Goal: Feedback & Contribution: Leave review/rating

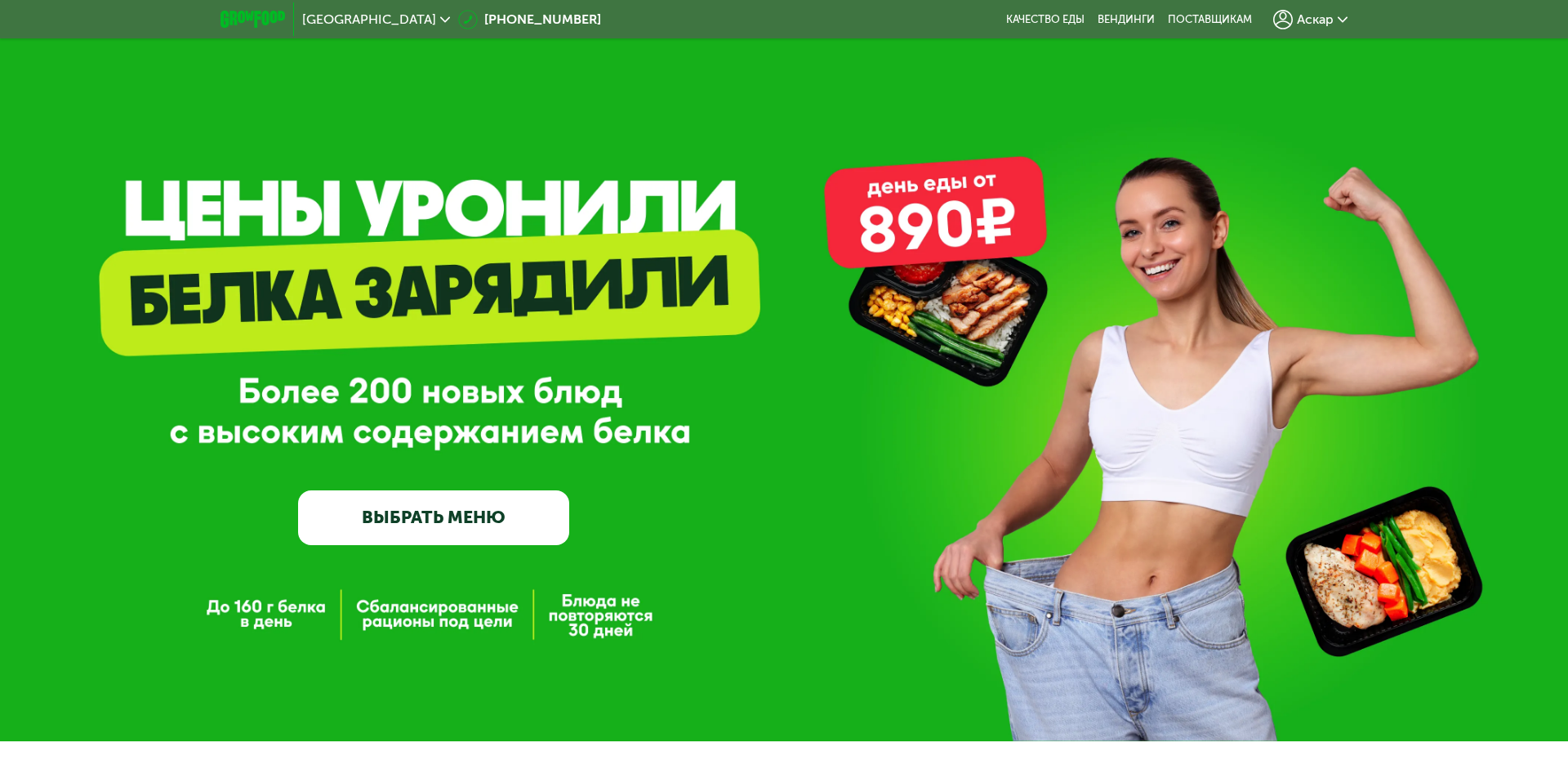
click at [1317, 17] on span "Аскар" at bounding box center [1316, 20] width 36 height 13
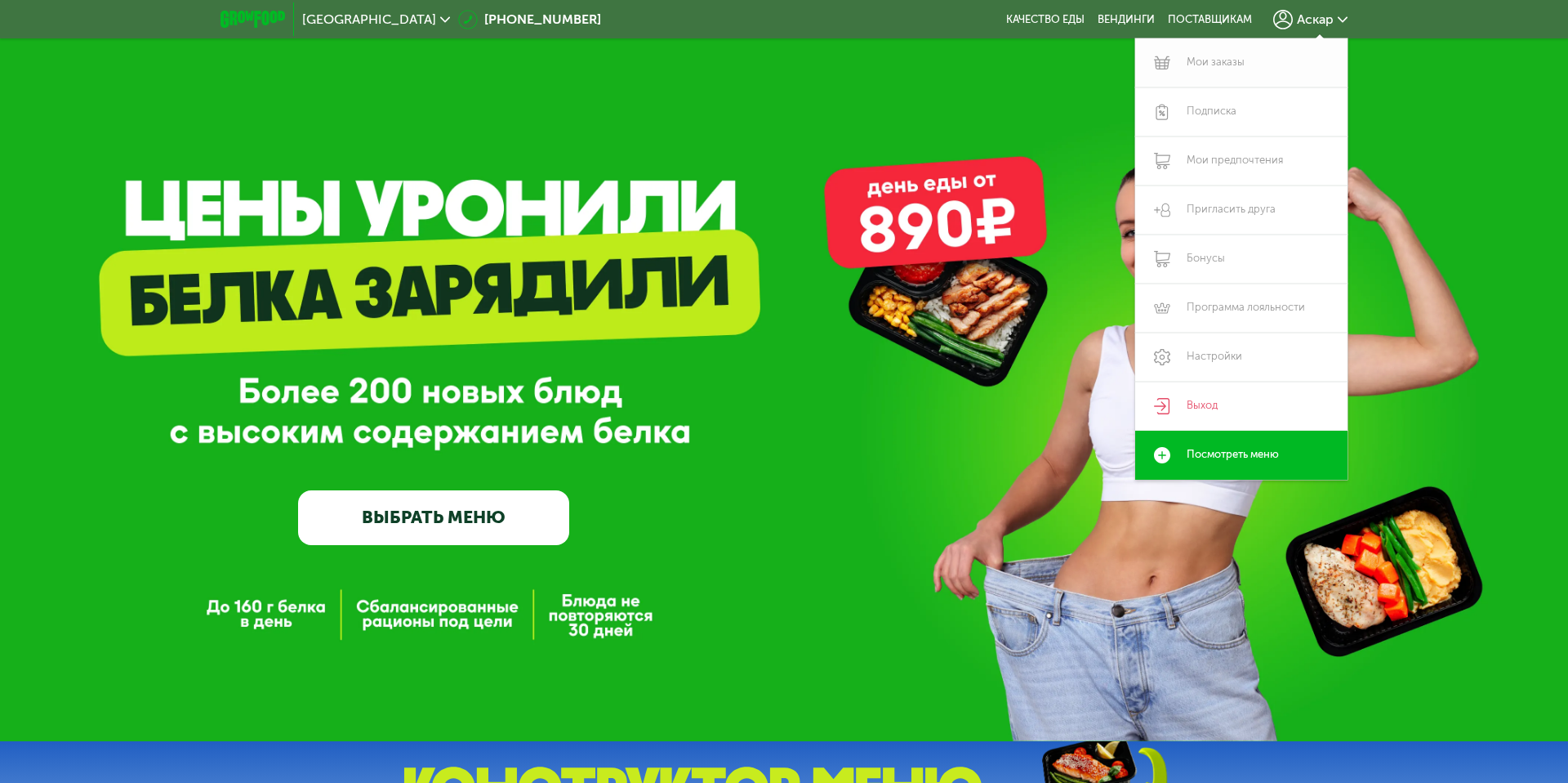
click at [1240, 60] on link "Мои заказы" at bounding box center [1241, 62] width 213 height 49
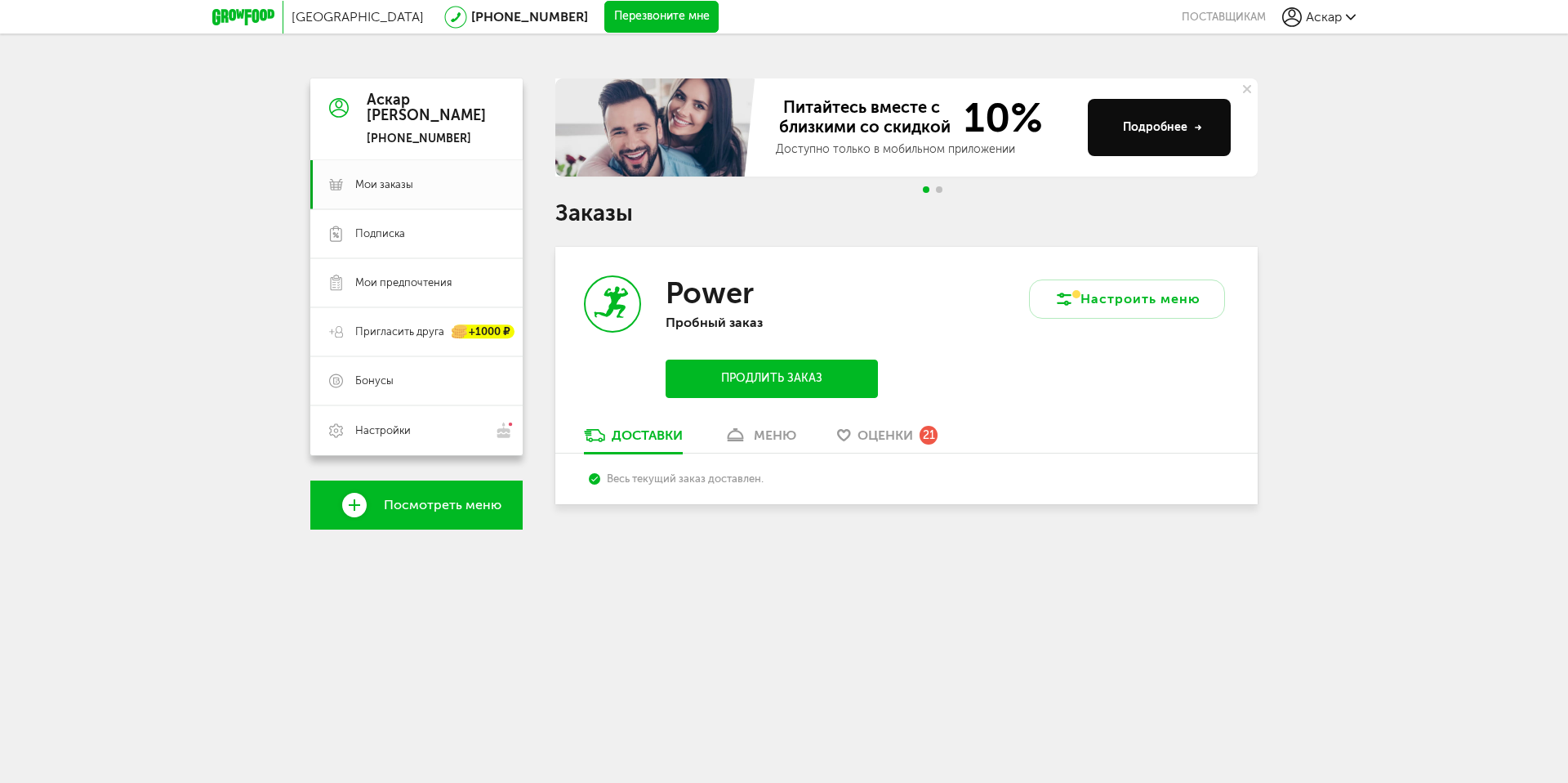
click at [372, 500] on div "Аскар Габитов +7 (917) 792-41-88 Мои заказы Подписка Мои предпочтения Пригласит…" at bounding box center [416, 304] width 213 height 451
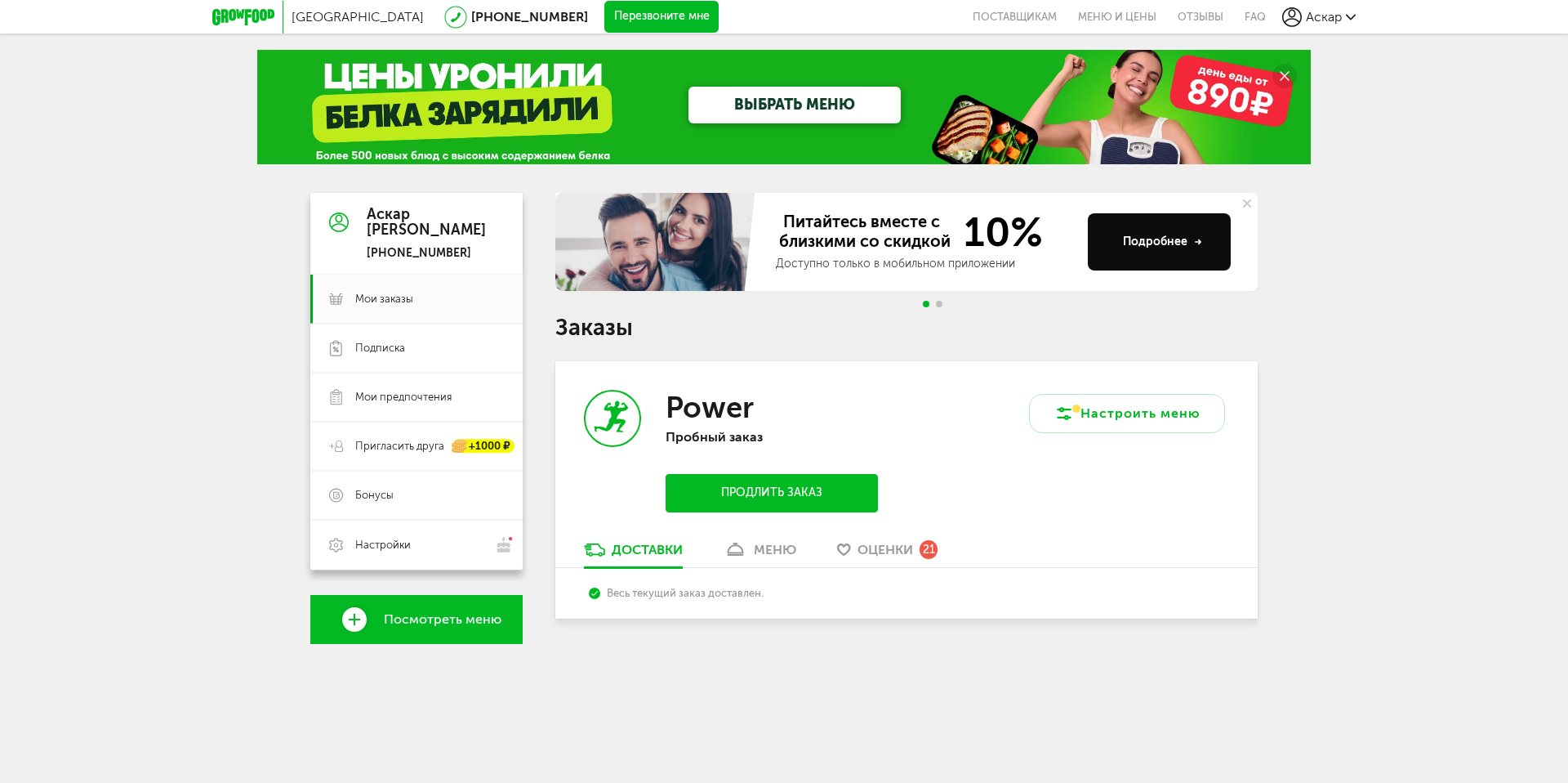
click at [754, 549] on link "меню" at bounding box center [760, 555] width 89 height 26
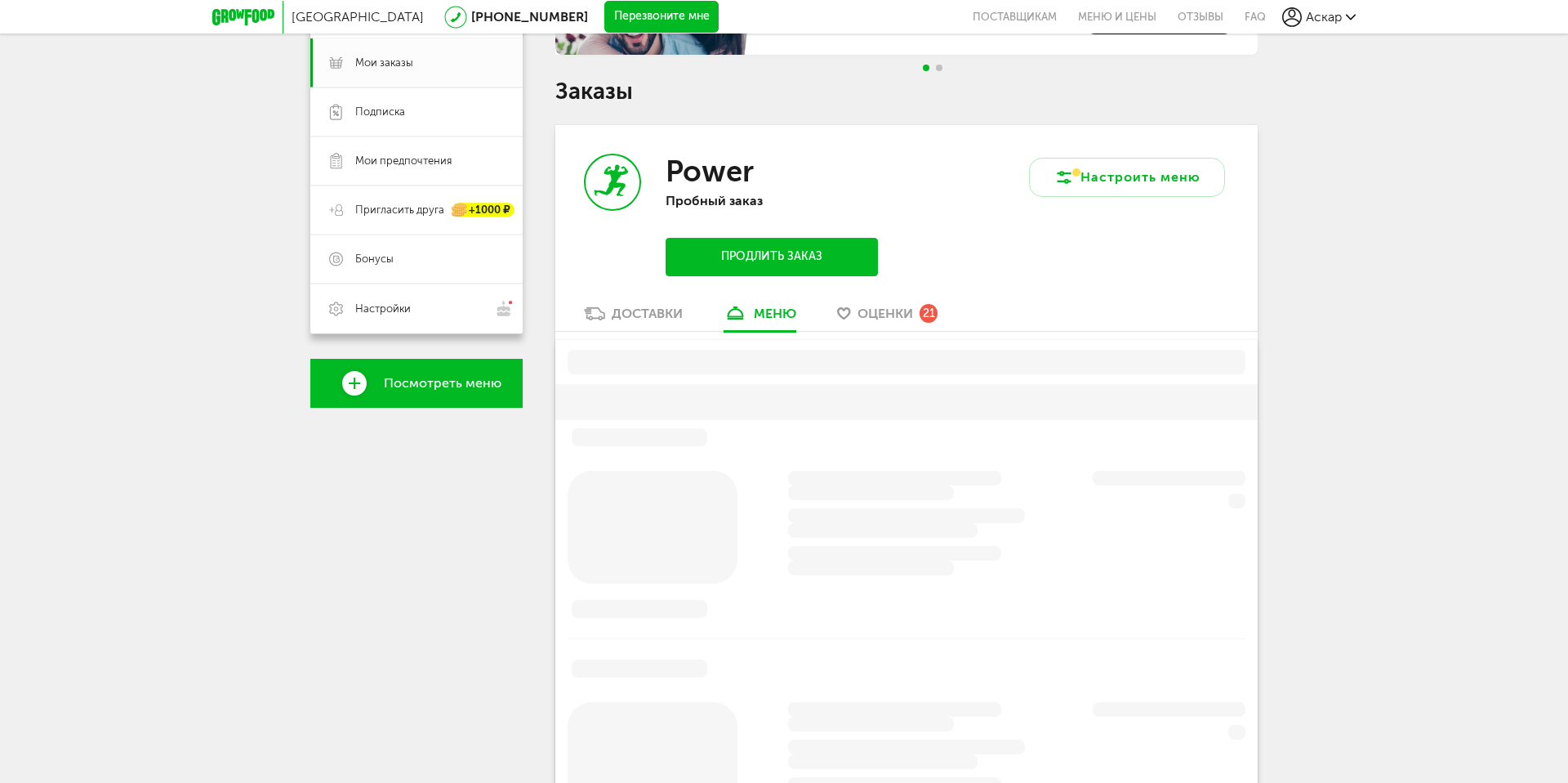
scroll to position [320, 0]
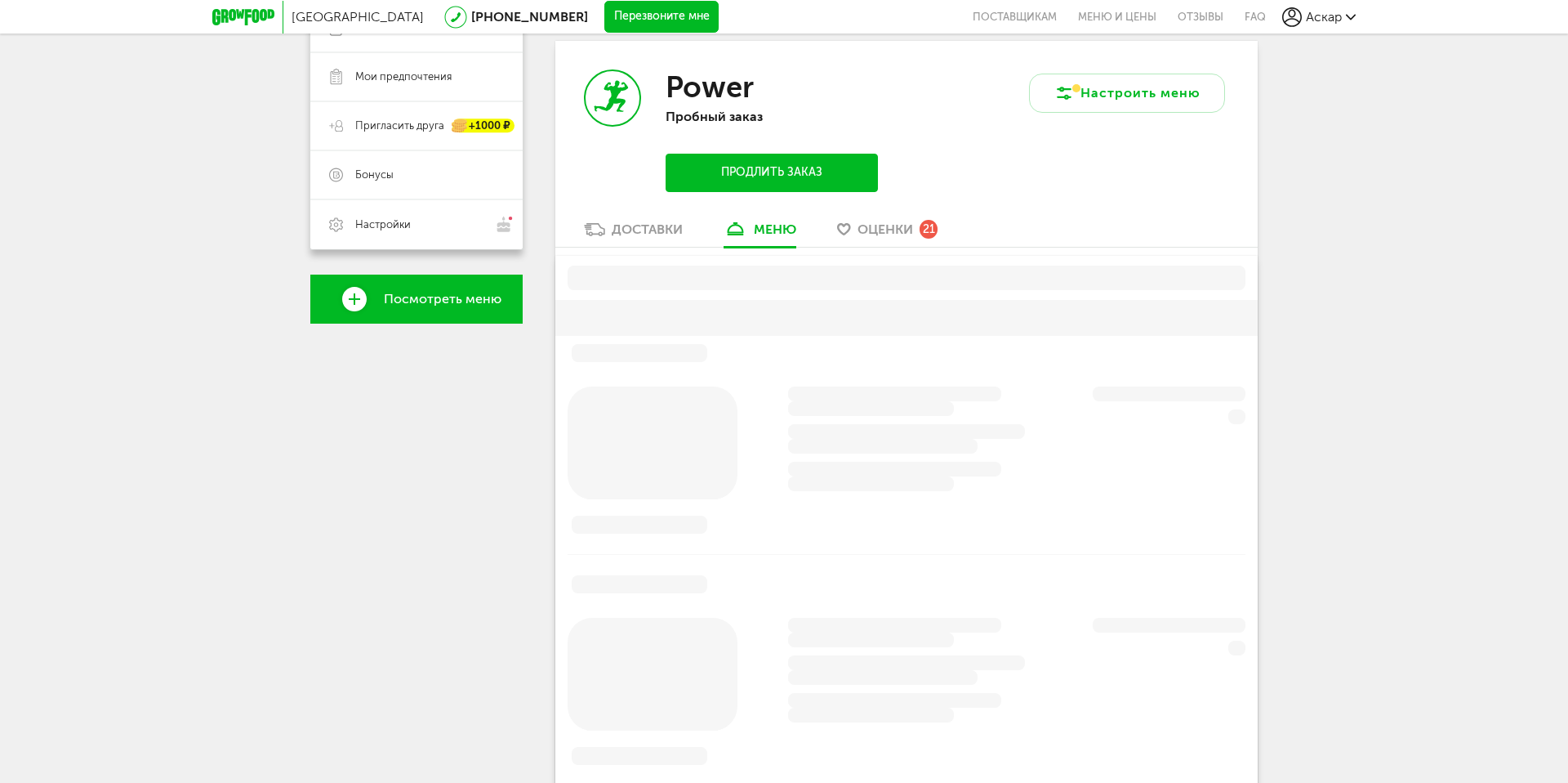
click at [895, 219] on div "Power Пробный заказ Продлить заказ" at bounding box center [731, 130] width 351 height 180
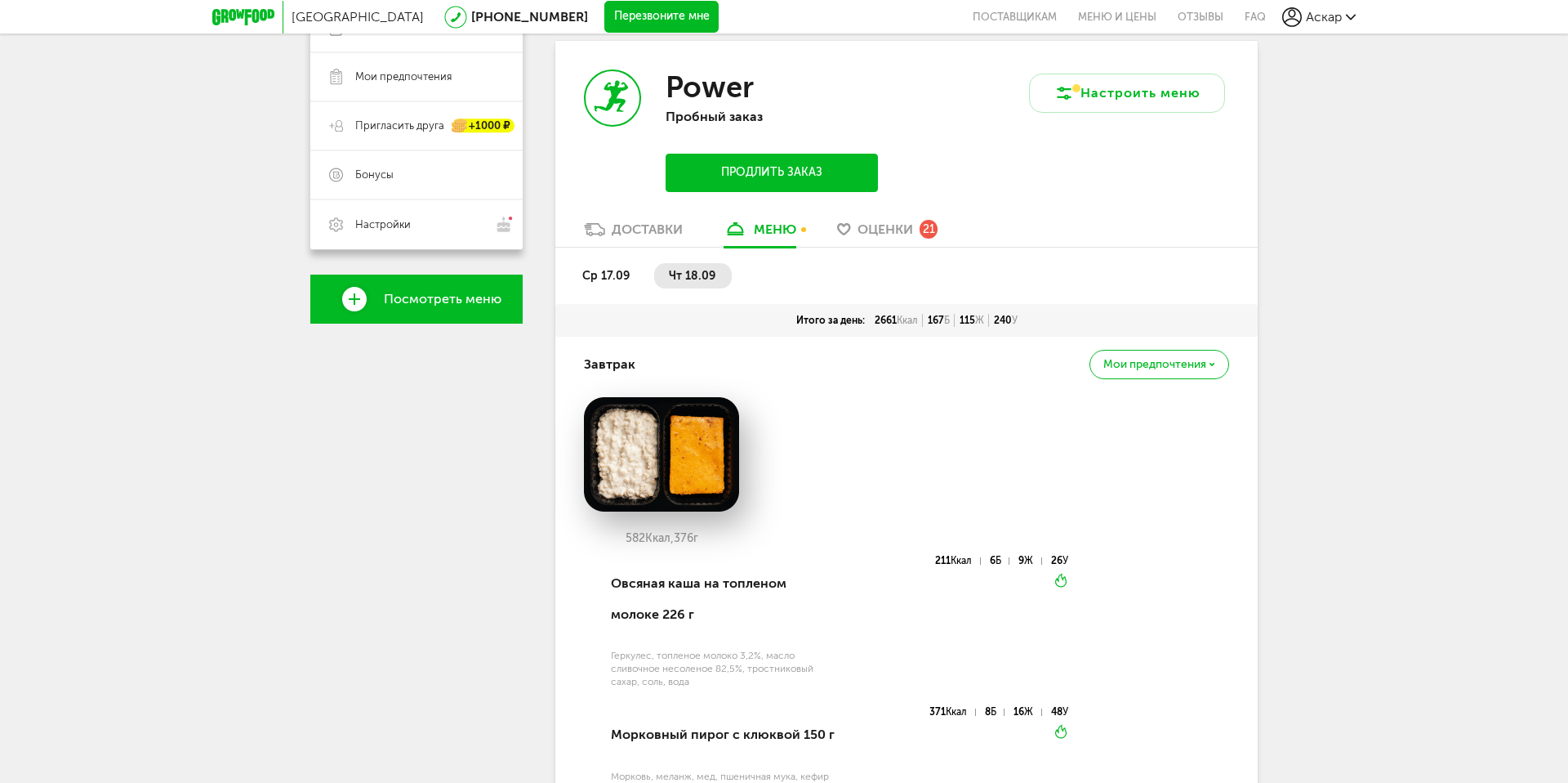
click at [890, 222] on span "Оценки" at bounding box center [885, 229] width 55 height 16
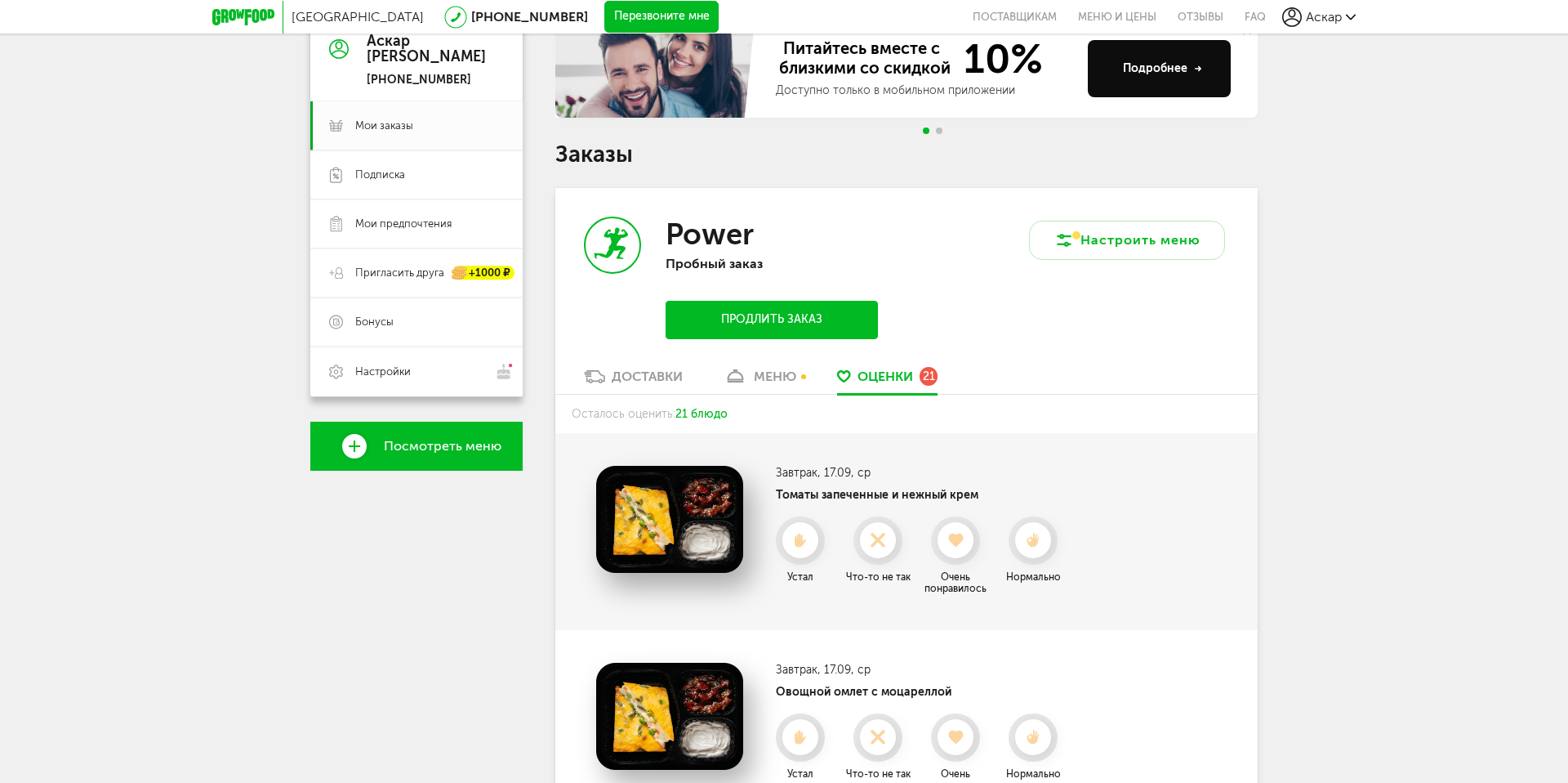
scroll to position [168, 0]
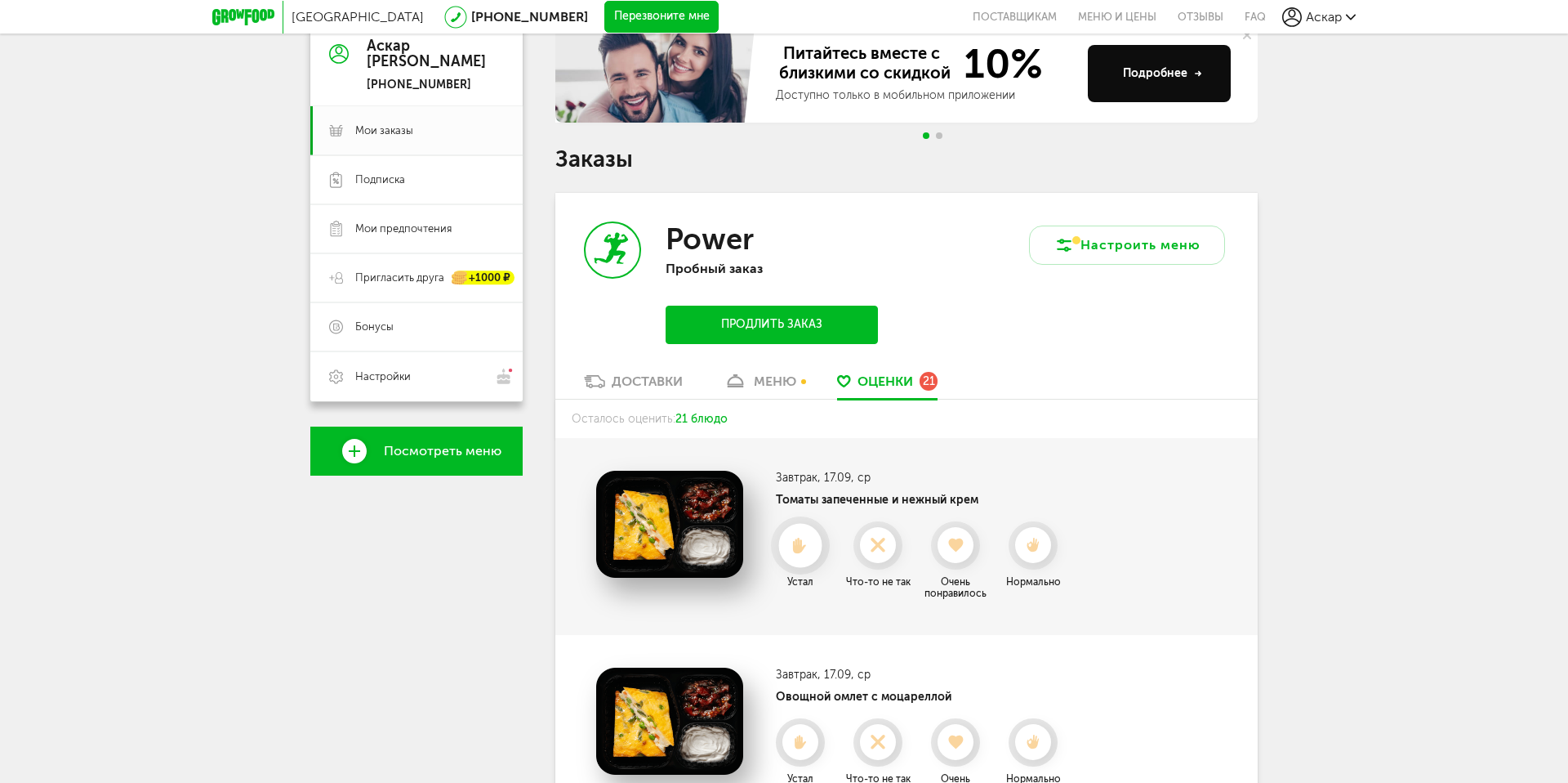
click at [794, 545] on use at bounding box center [801, 545] width 14 height 17
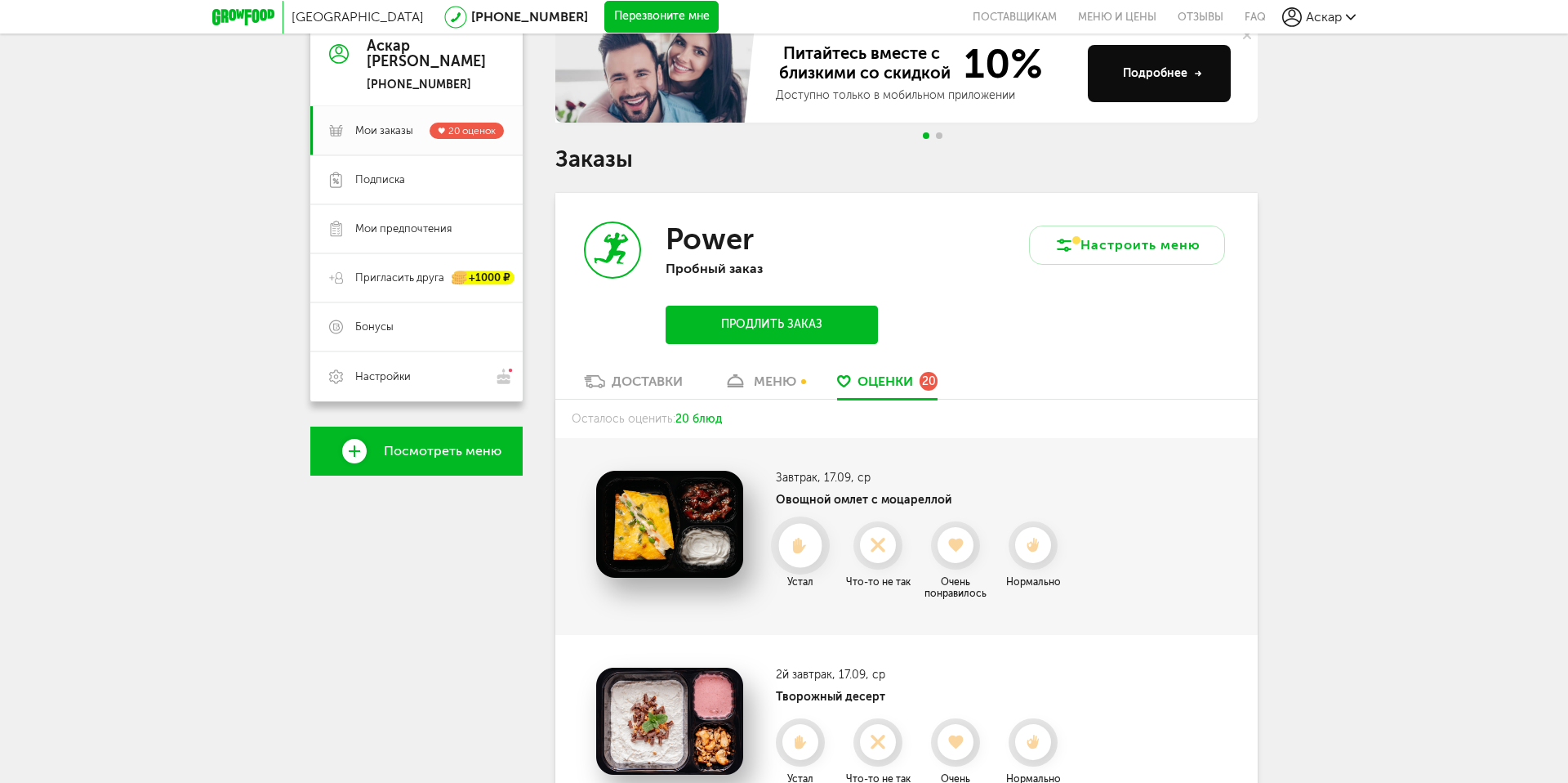
click at [806, 560] on div at bounding box center [800, 545] width 43 height 43
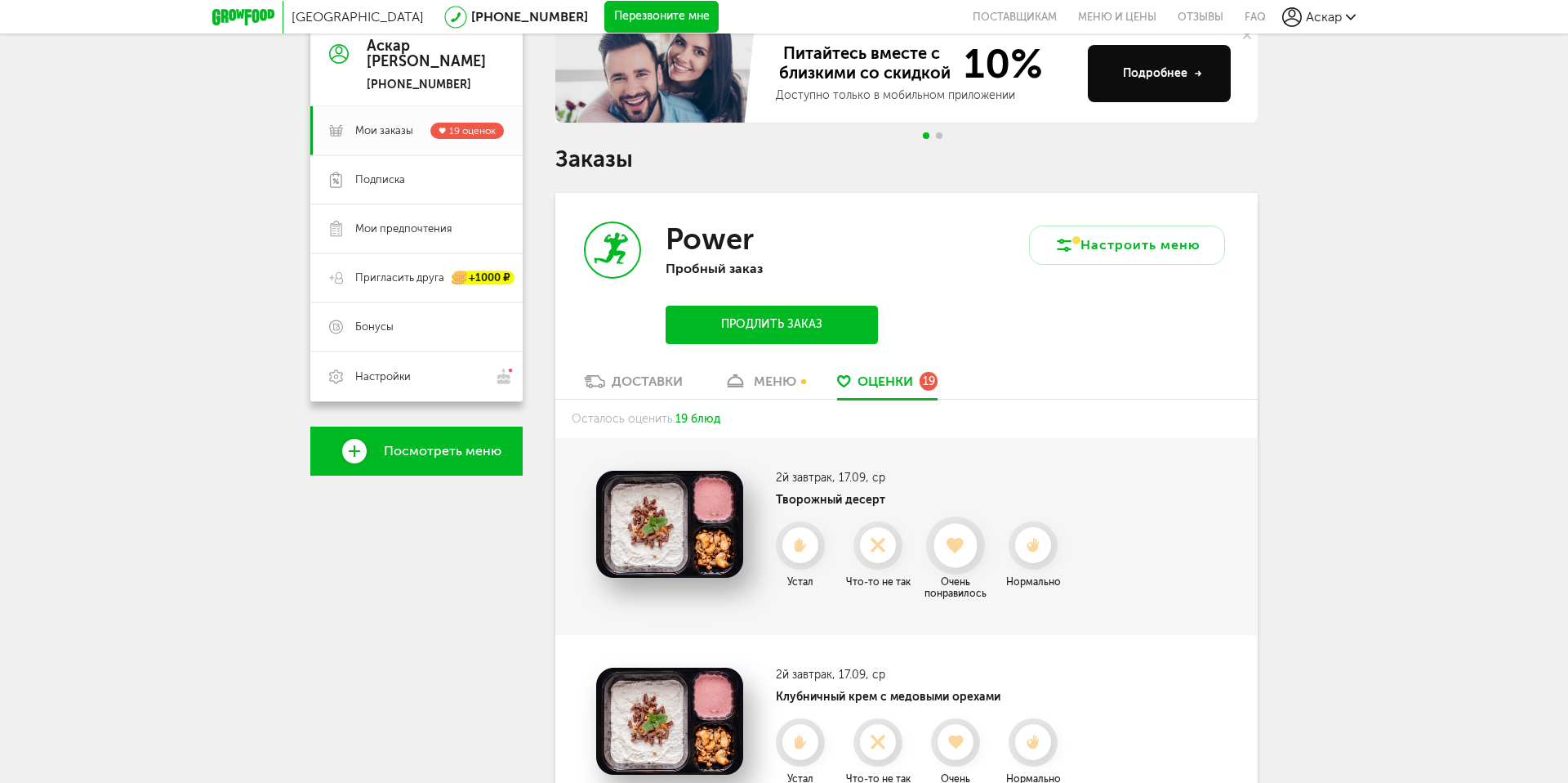
click at [968, 544] on icon at bounding box center [955, 546] width 43 height 18
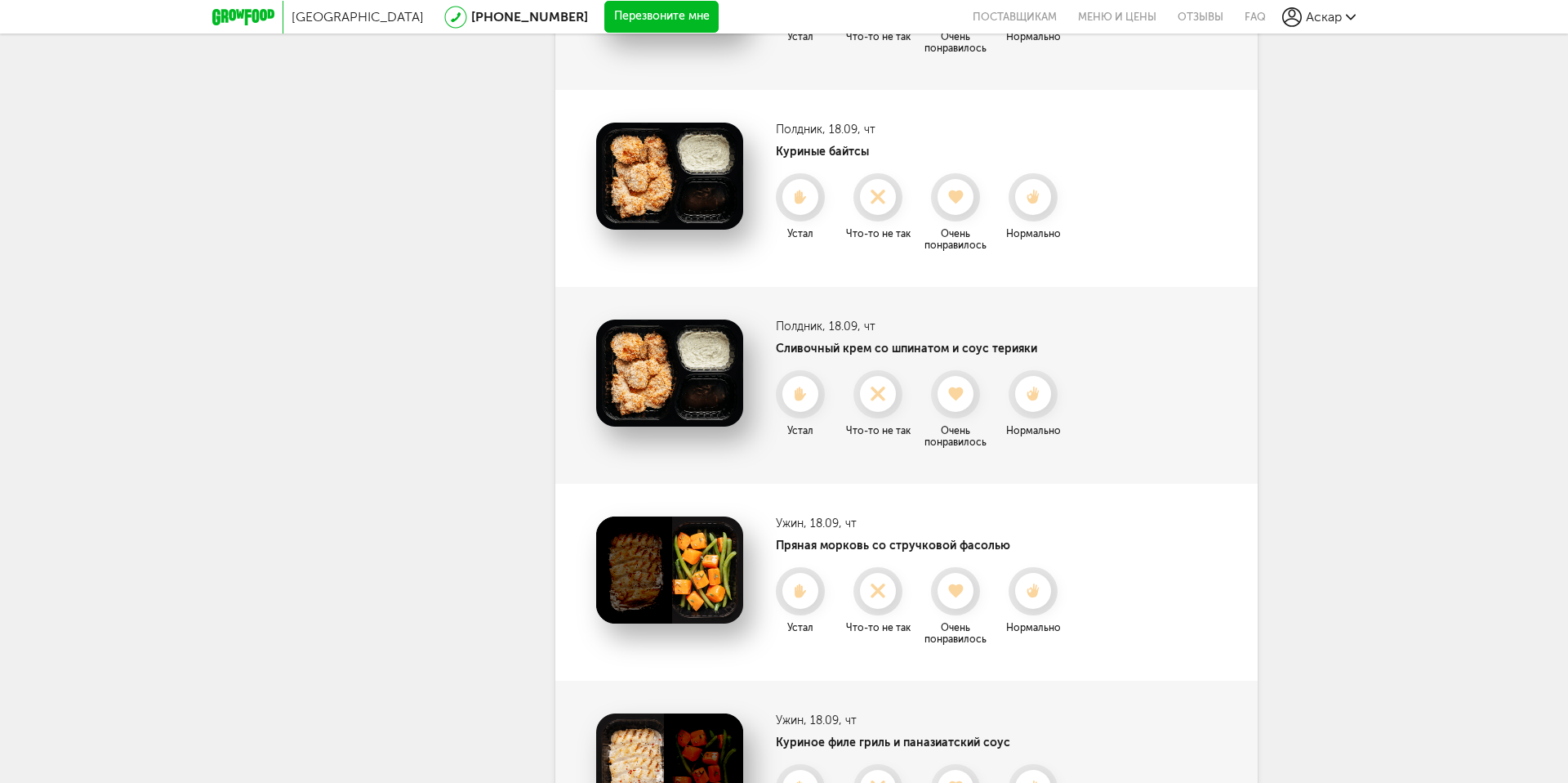
scroll to position [3451, 0]
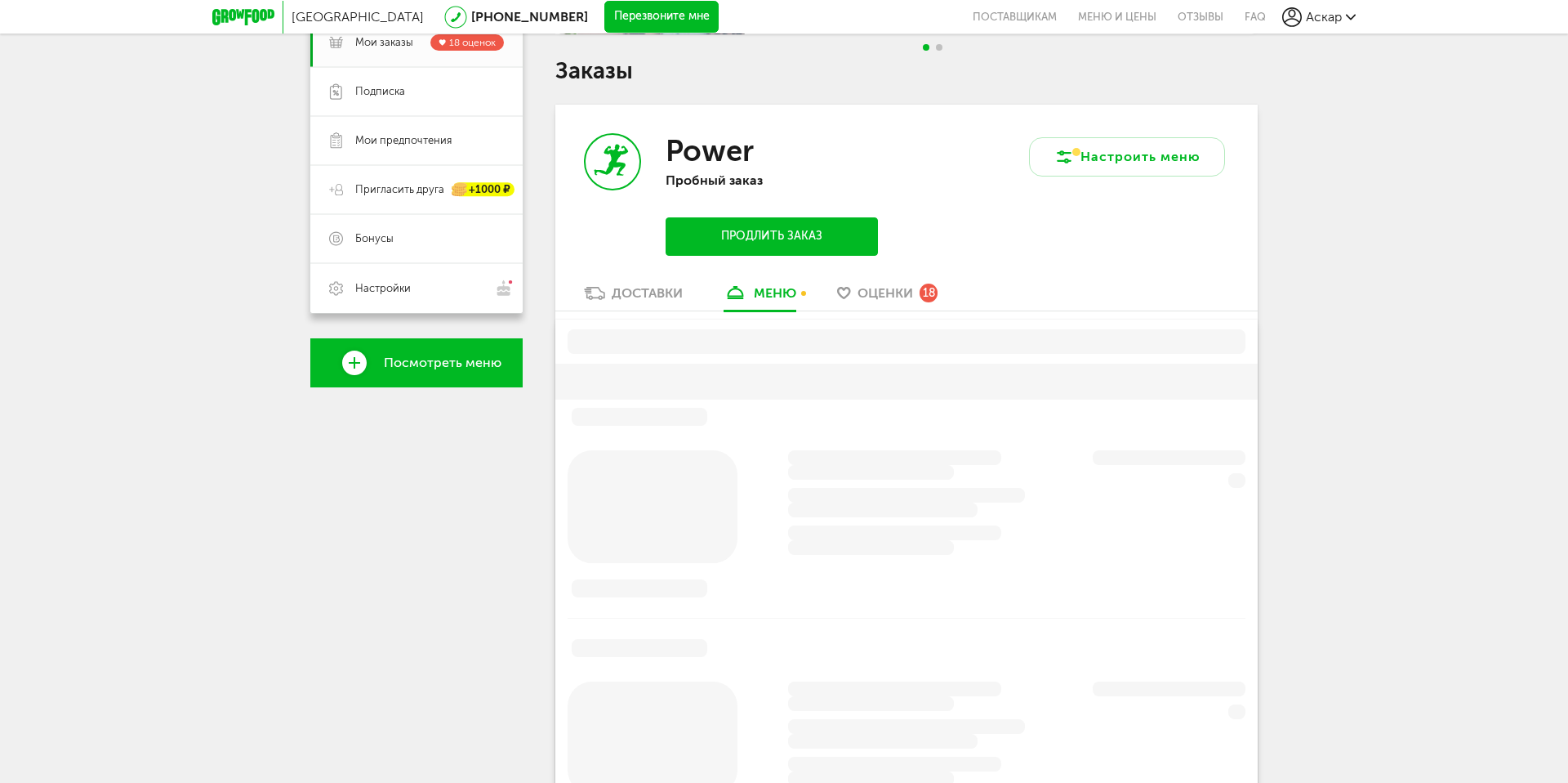
scroll to position [320, 0]
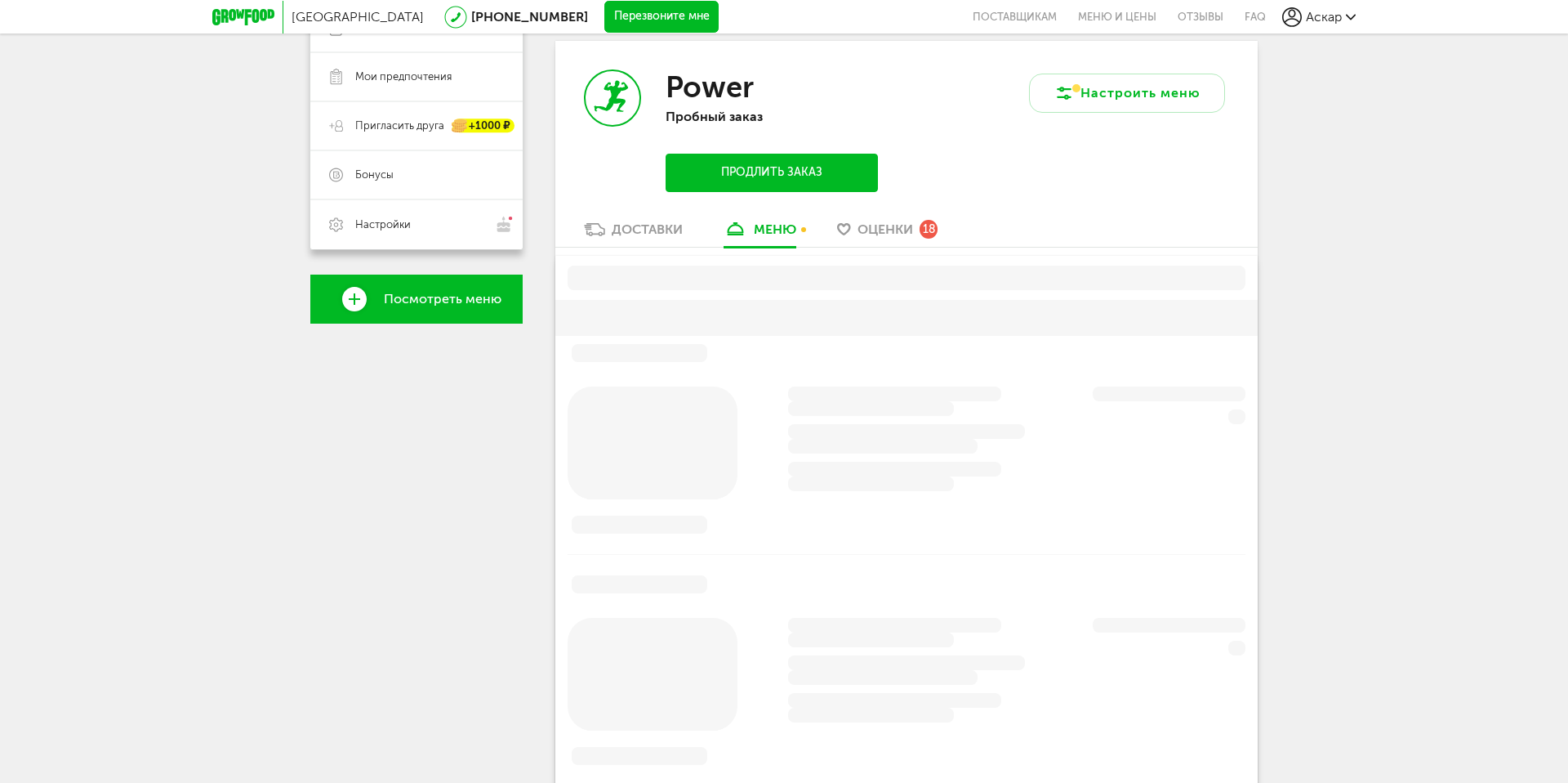
click at [864, 228] on span "Оценки" at bounding box center [885, 229] width 55 height 16
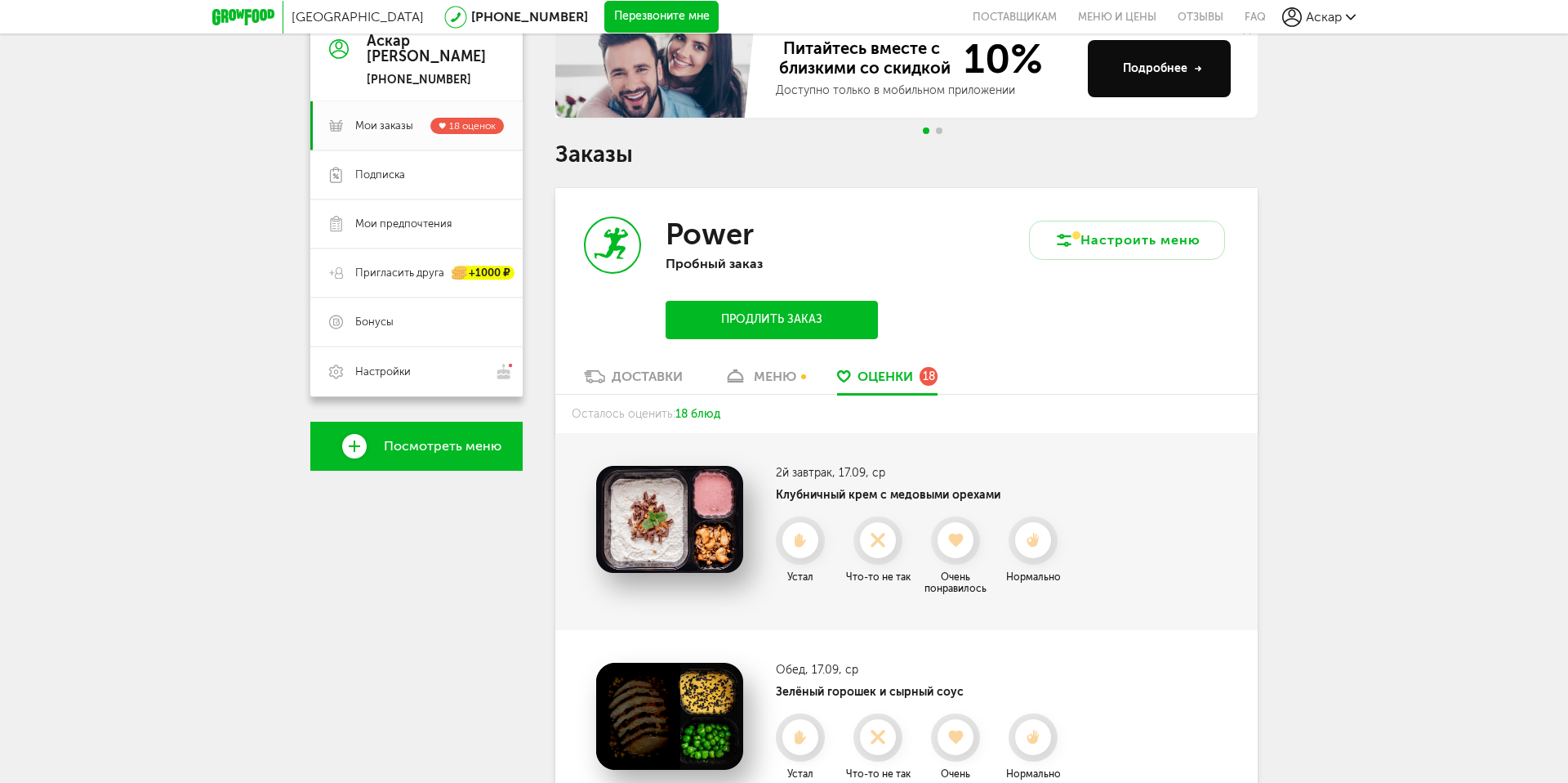
scroll to position [168, 0]
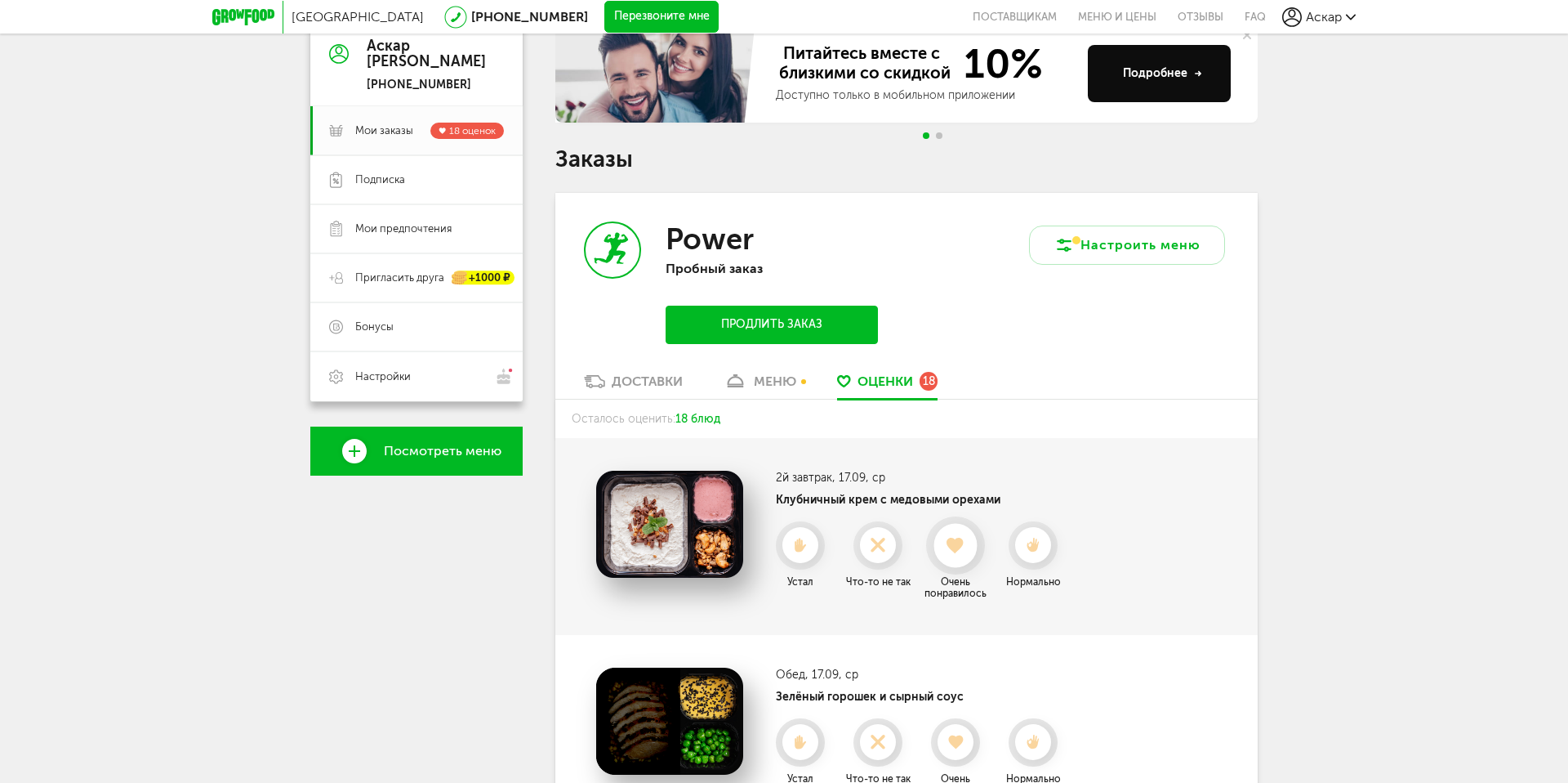
click at [942, 551] on icon at bounding box center [955, 546] width 43 height 18
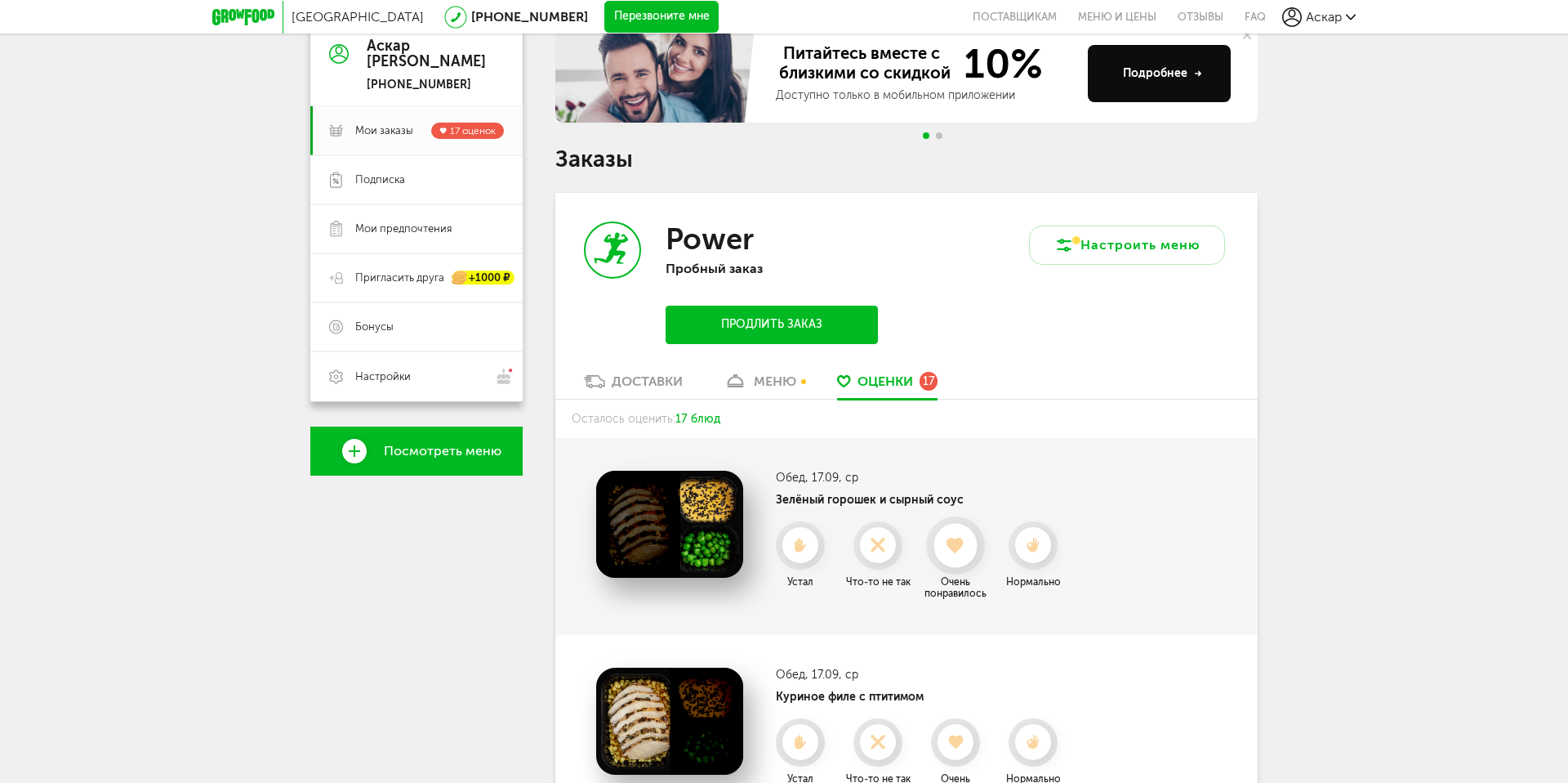
click at [942, 551] on icon at bounding box center [955, 546] width 43 height 18
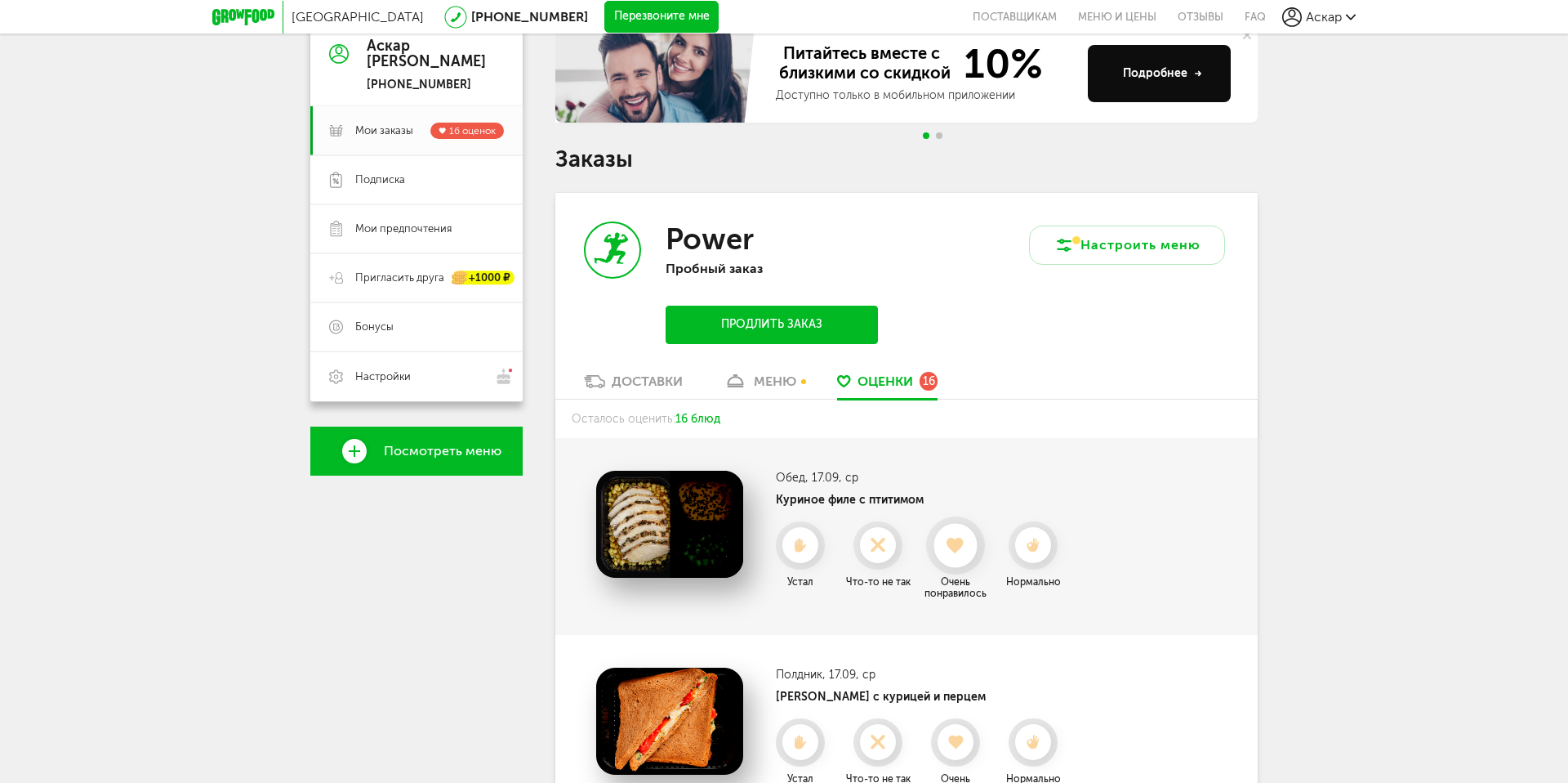
click at [942, 549] on icon at bounding box center [955, 546] width 43 height 18
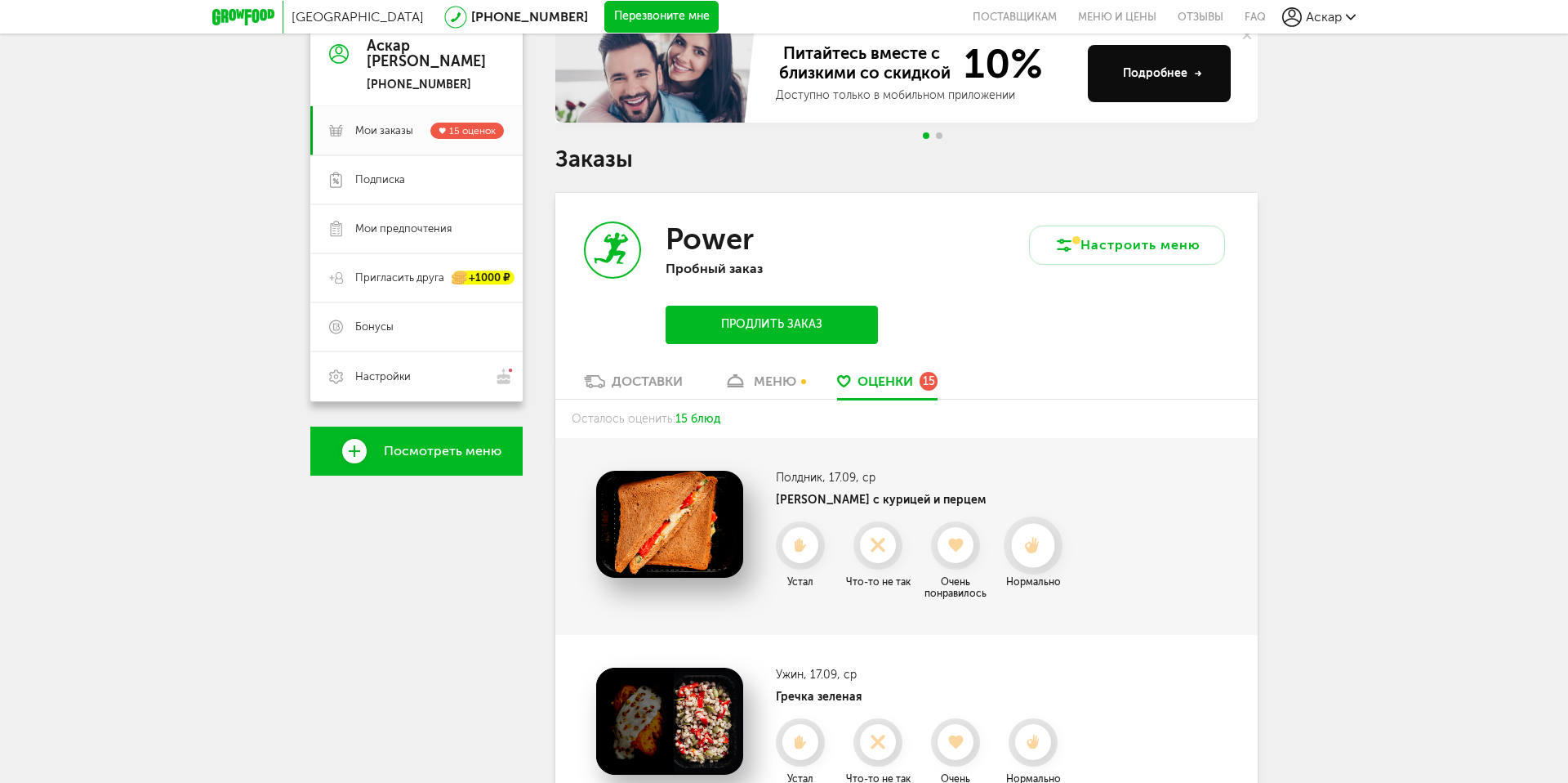
click at [1011, 547] on div at bounding box center [1033, 545] width 59 height 58
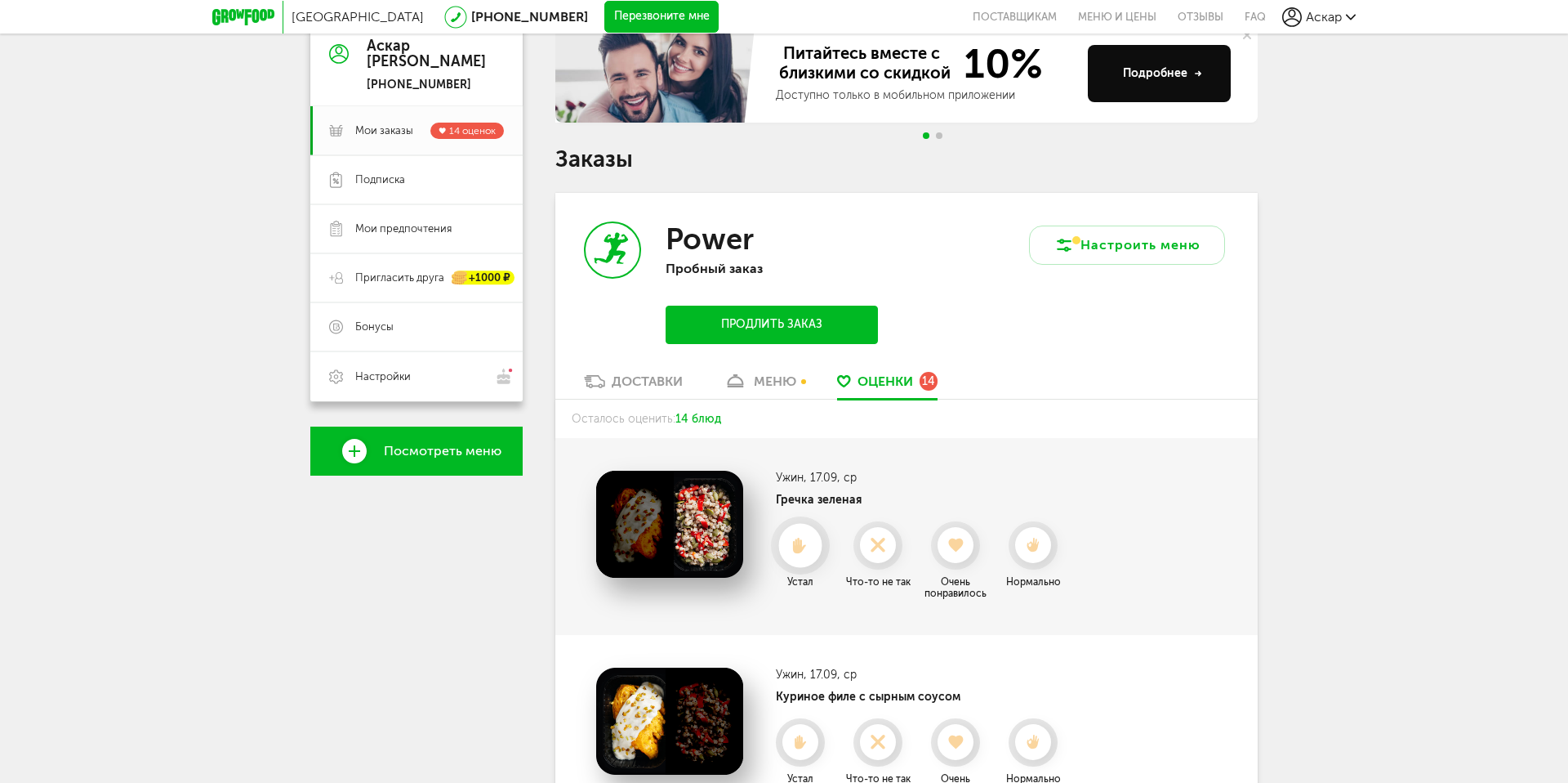
click at [790, 545] on icon at bounding box center [800, 546] width 43 height 18
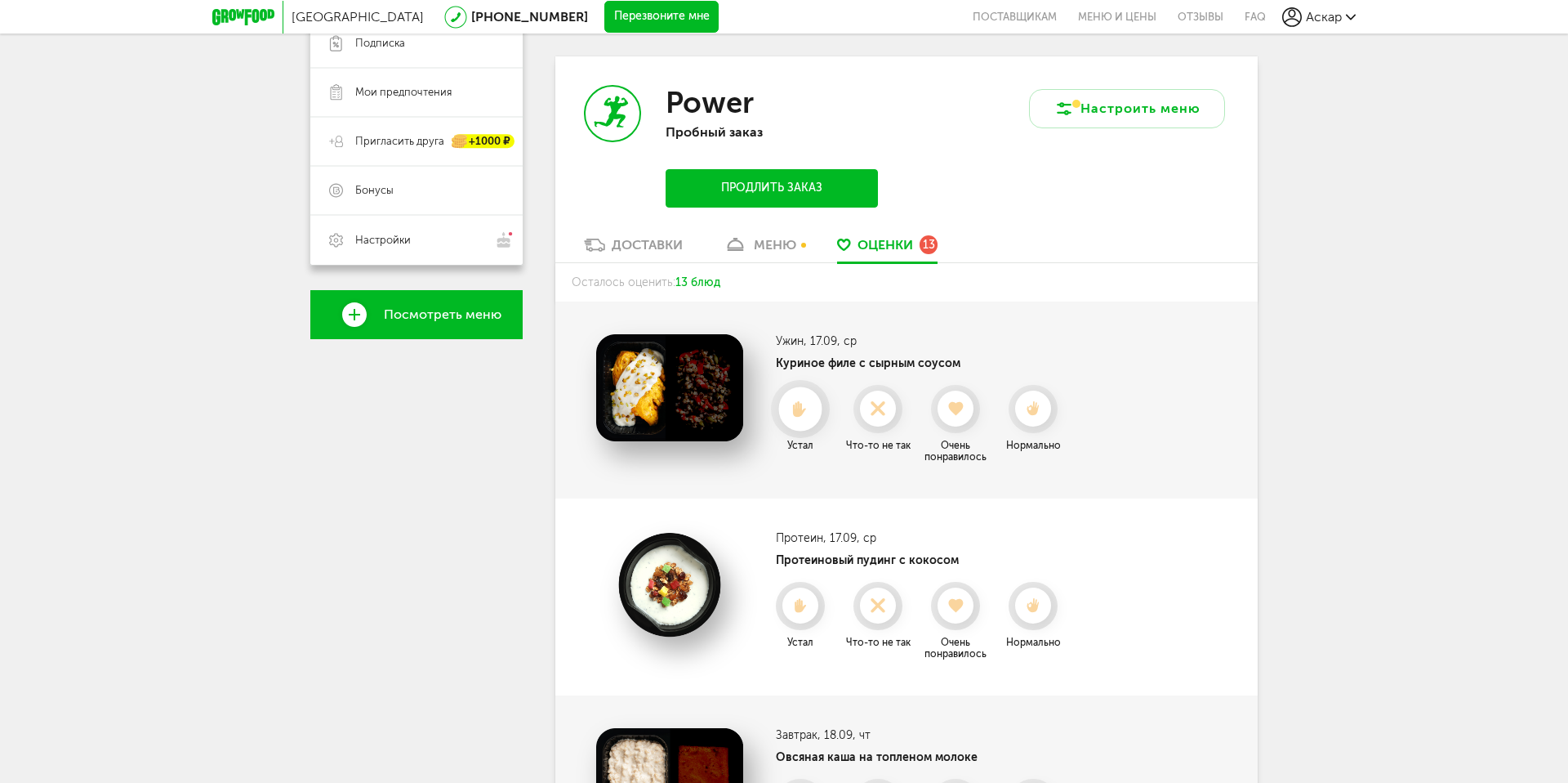
scroll to position [305, 0]
click at [799, 406] on use at bounding box center [801, 408] width 14 height 17
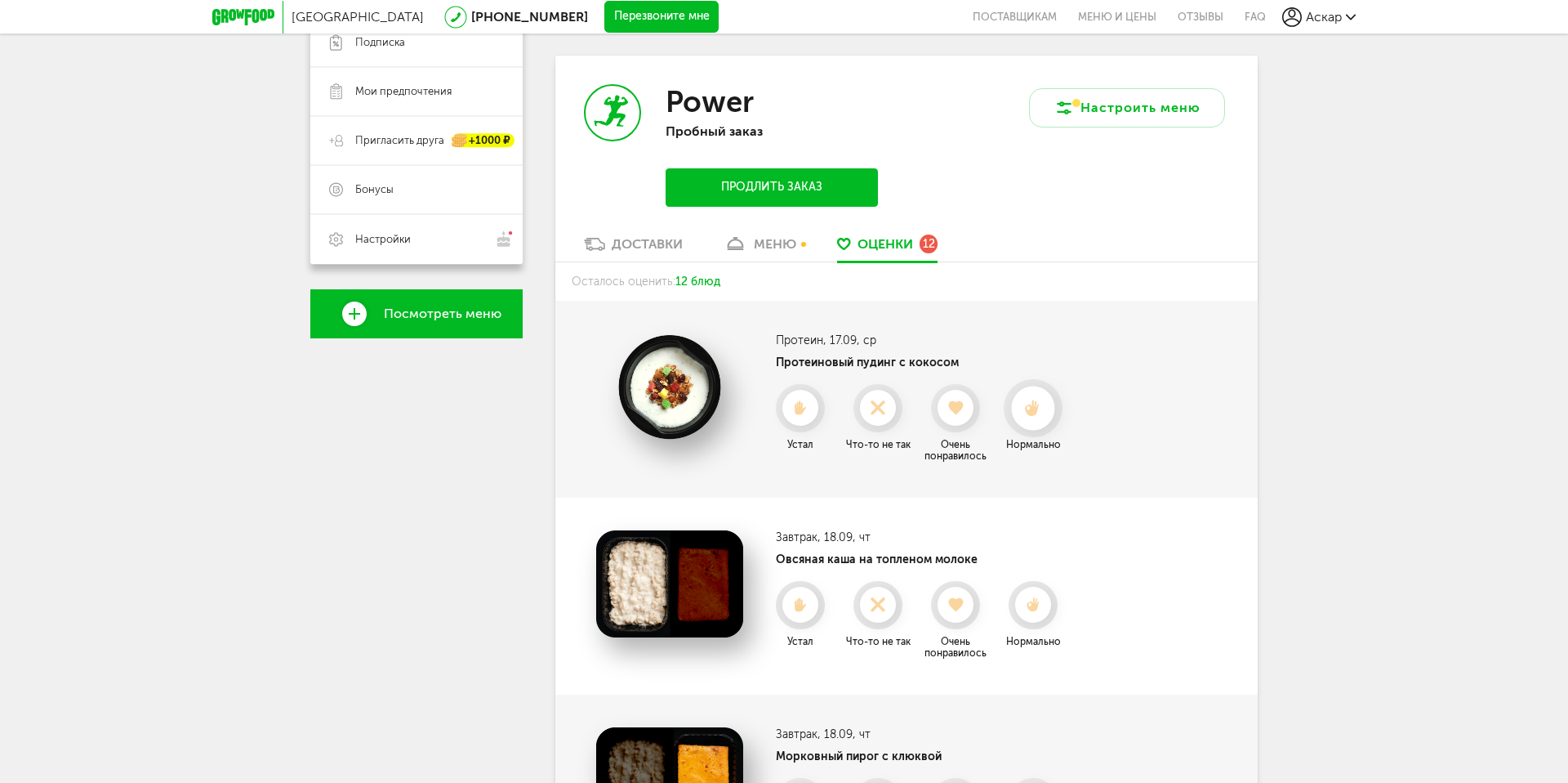
click at [1040, 408] on icon at bounding box center [1033, 409] width 43 height 18
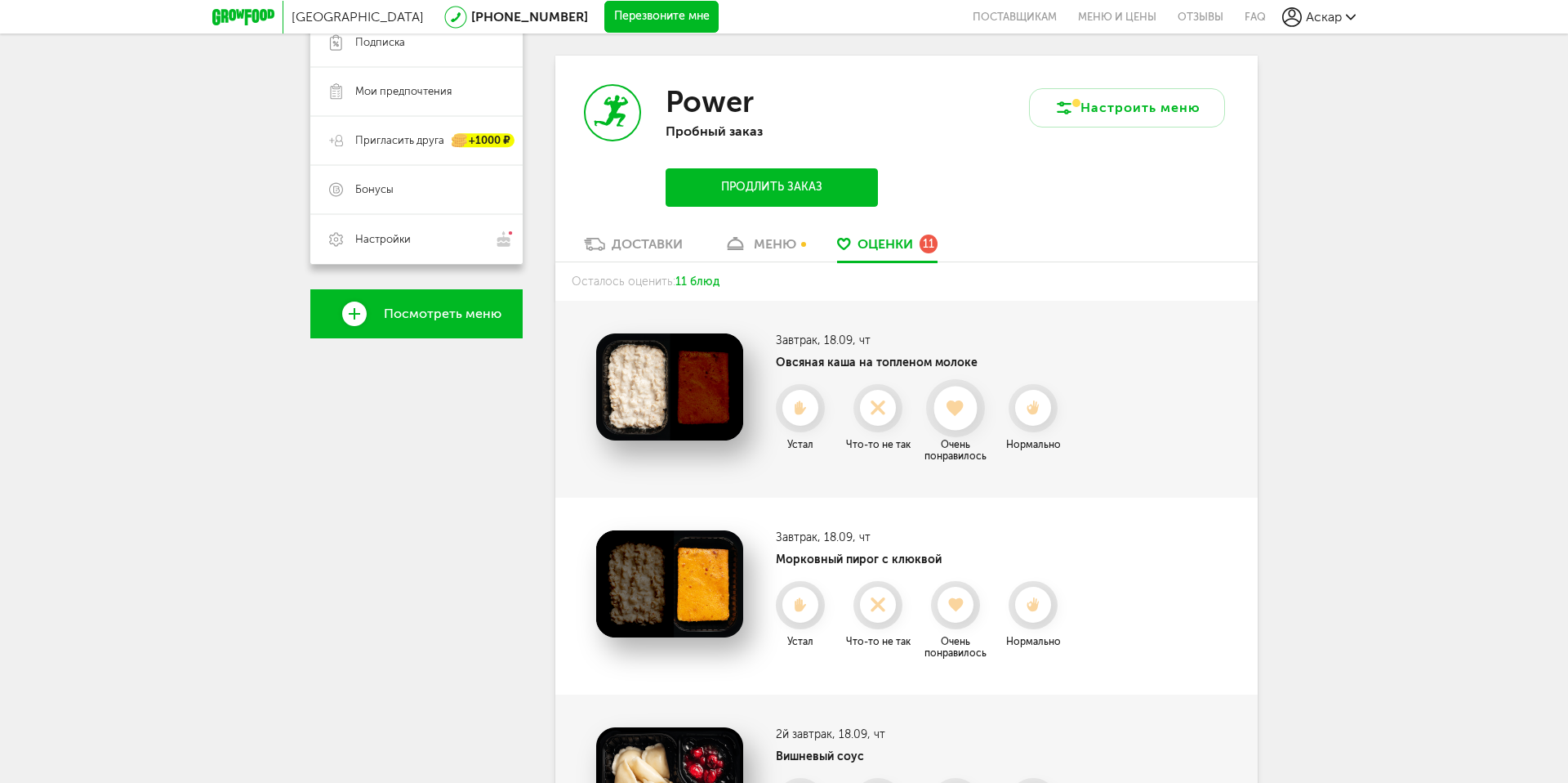
click at [951, 419] on div at bounding box center [955, 408] width 43 height 43
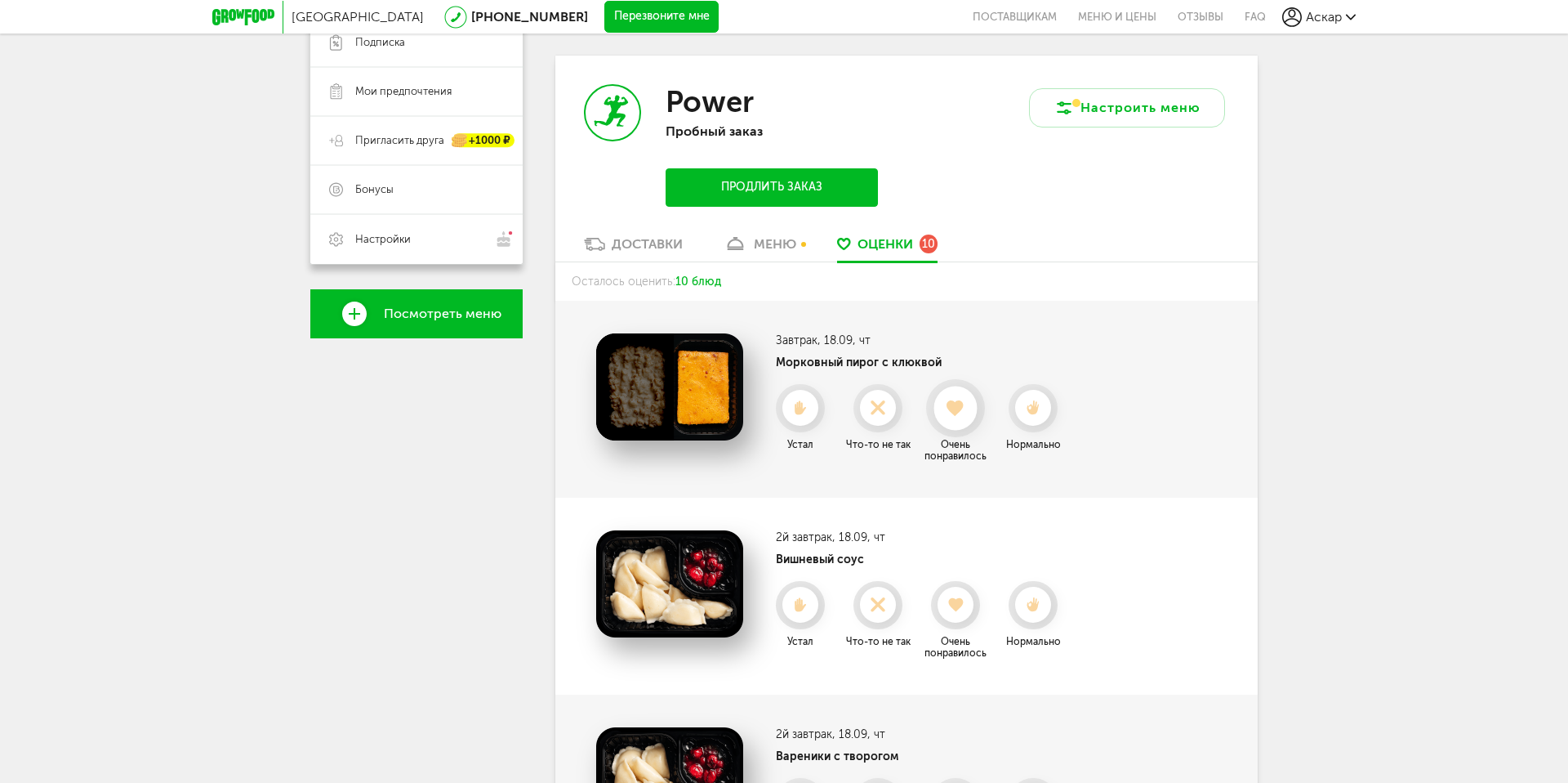
click at [951, 418] on div at bounding box center [955, 408] width 43 height 43
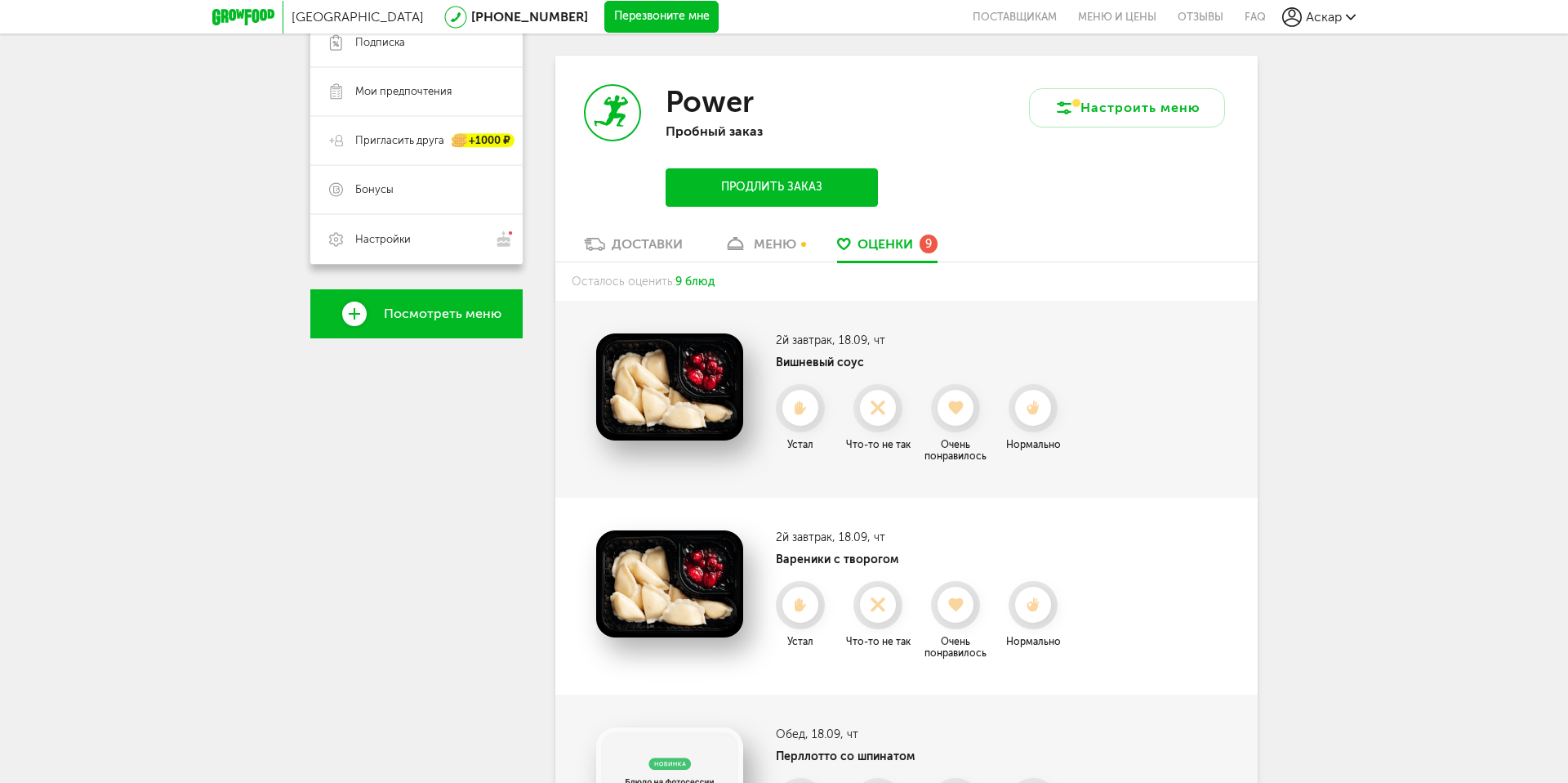
click at [951, 418] on div at bounding box center [955, 407] width 36 height 36
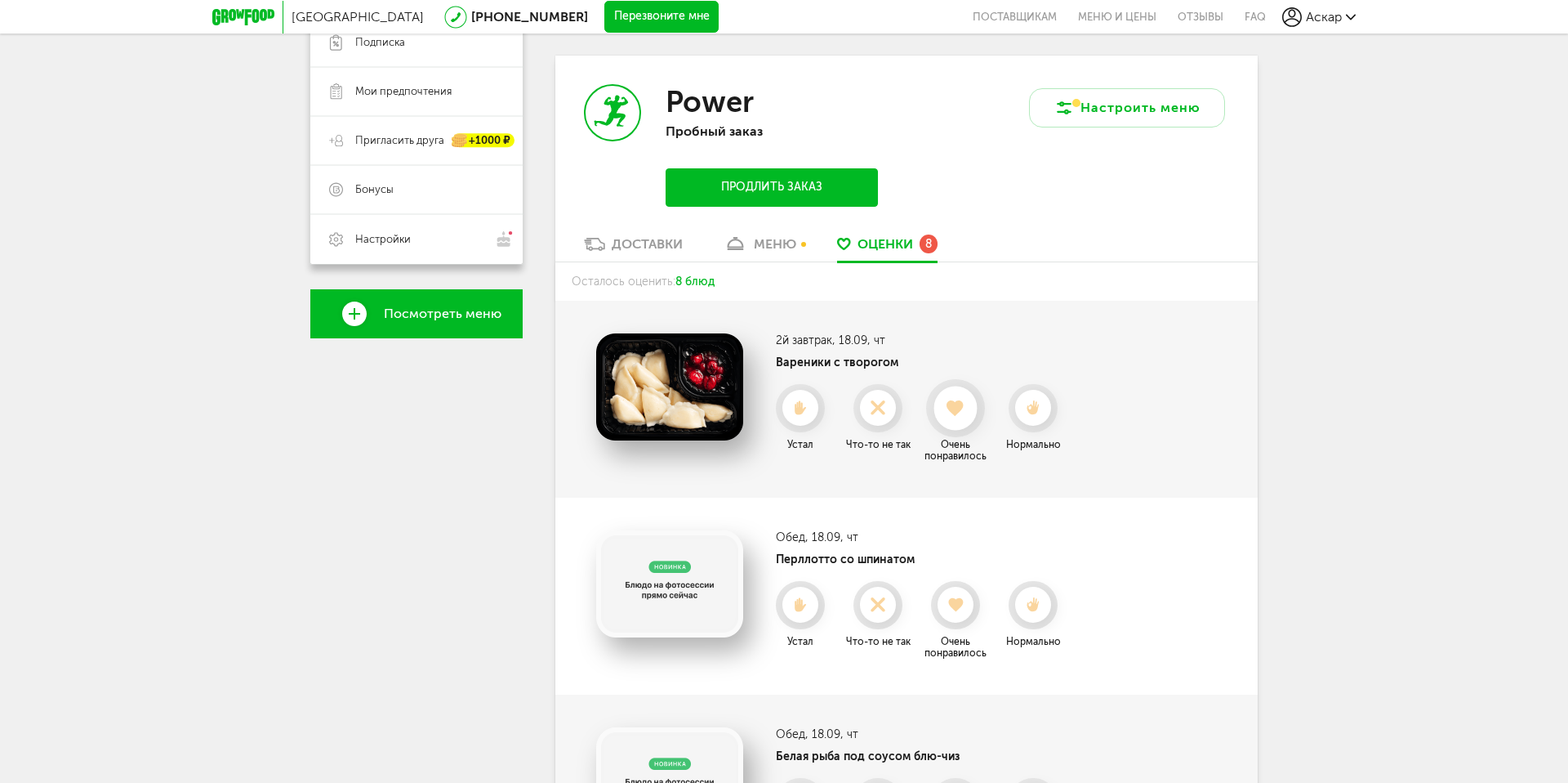
click at [951, 417] on div at bounding box center [955, 408] width 43 height 43
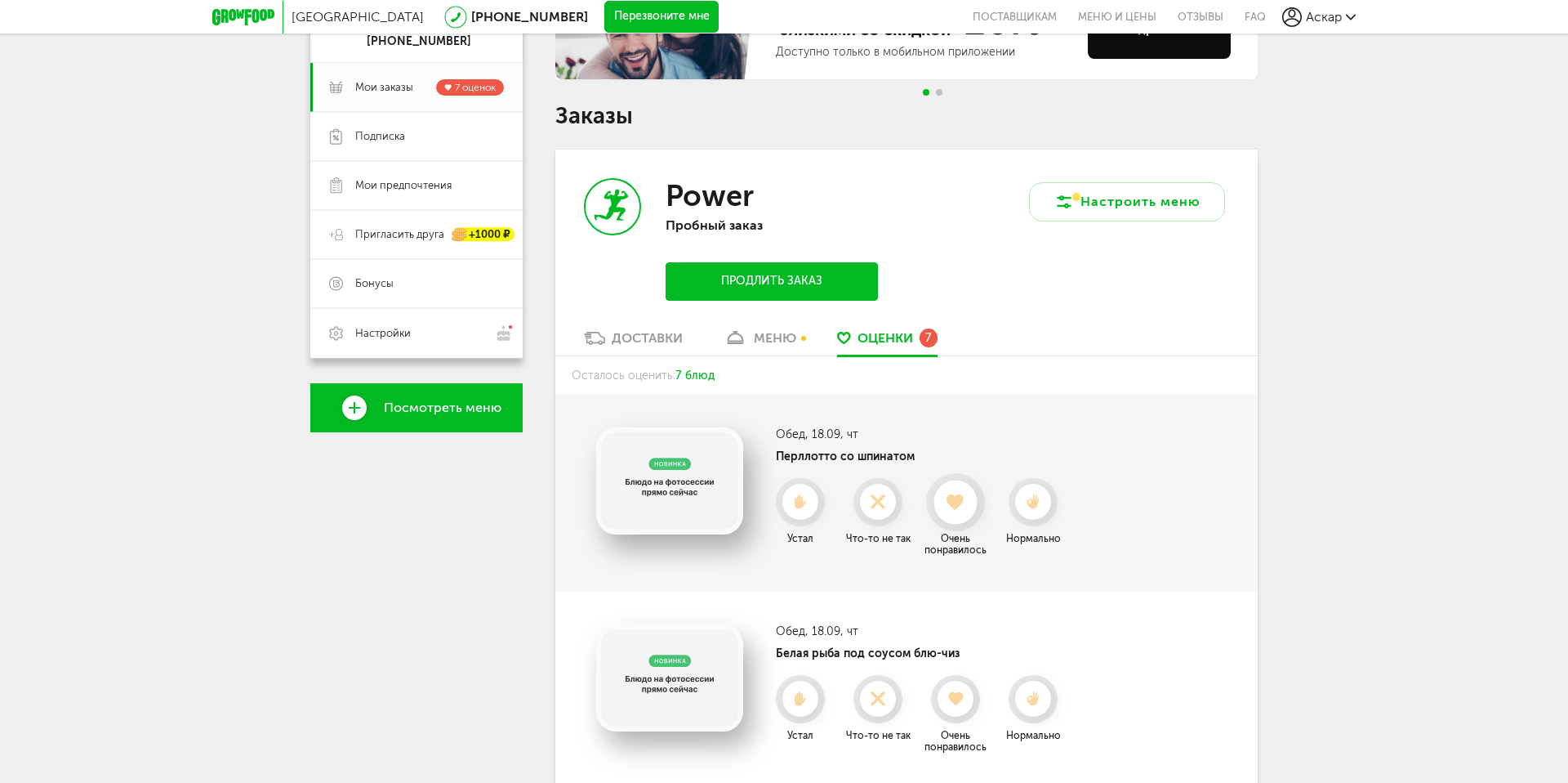
scroll to position [0, 0]
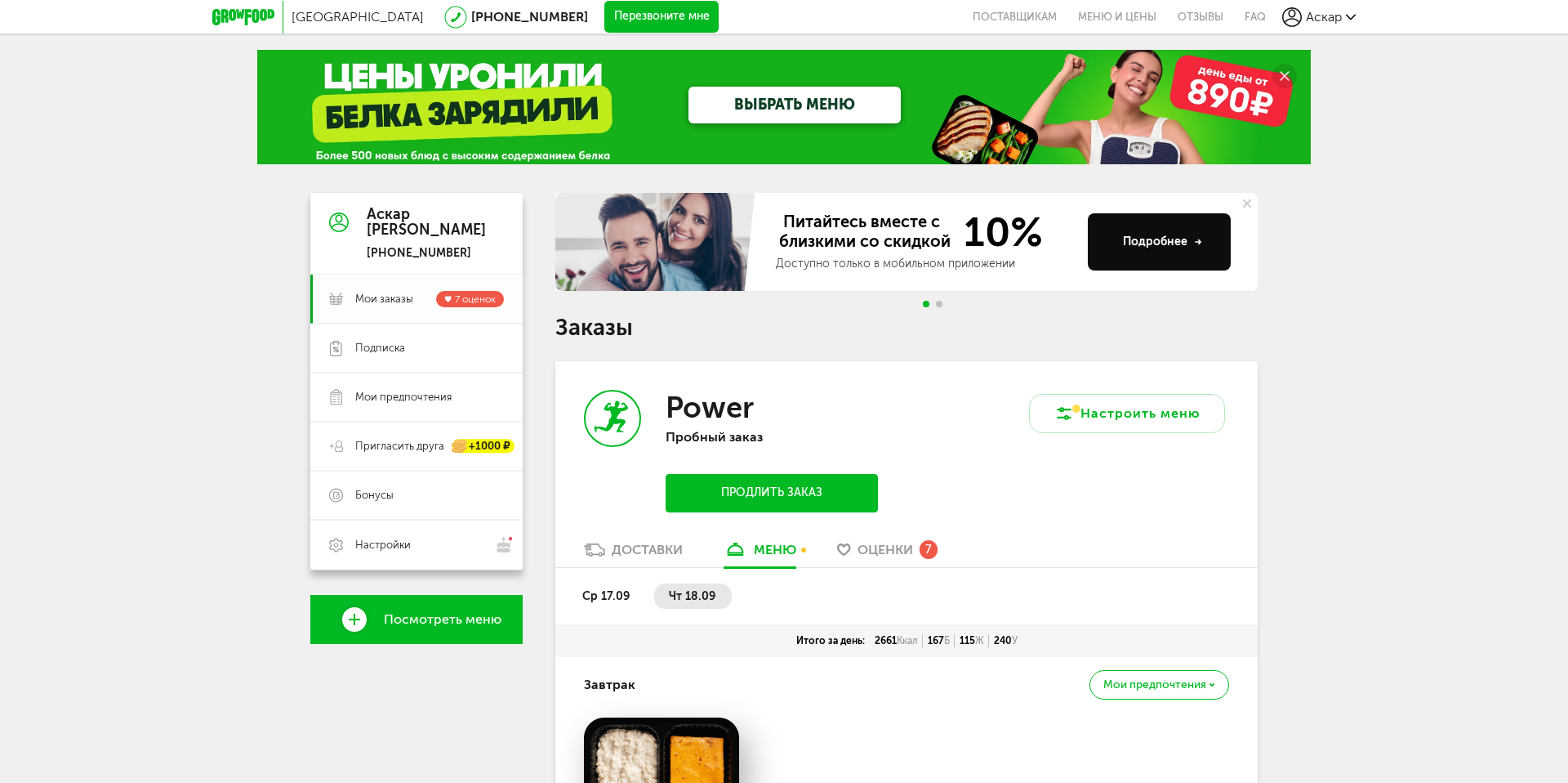
click at [367, 286] on link "Мои заказы 7 оценок" at bounding box center [416, 299] width 213 height 49
click at [255, 22] on icon at bounding box center [243, 17] width 62 height 17
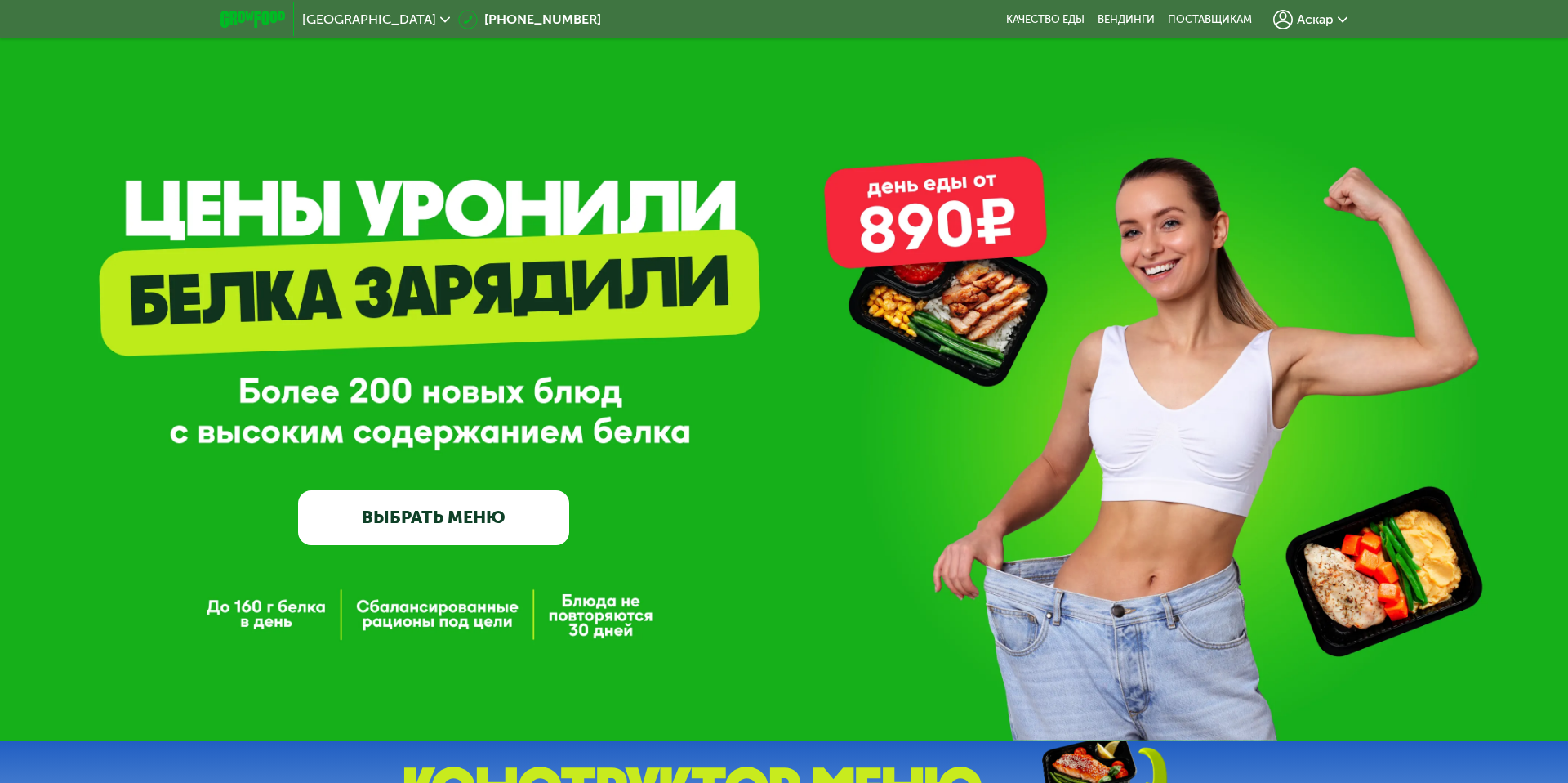
scroll to position [13, 0]
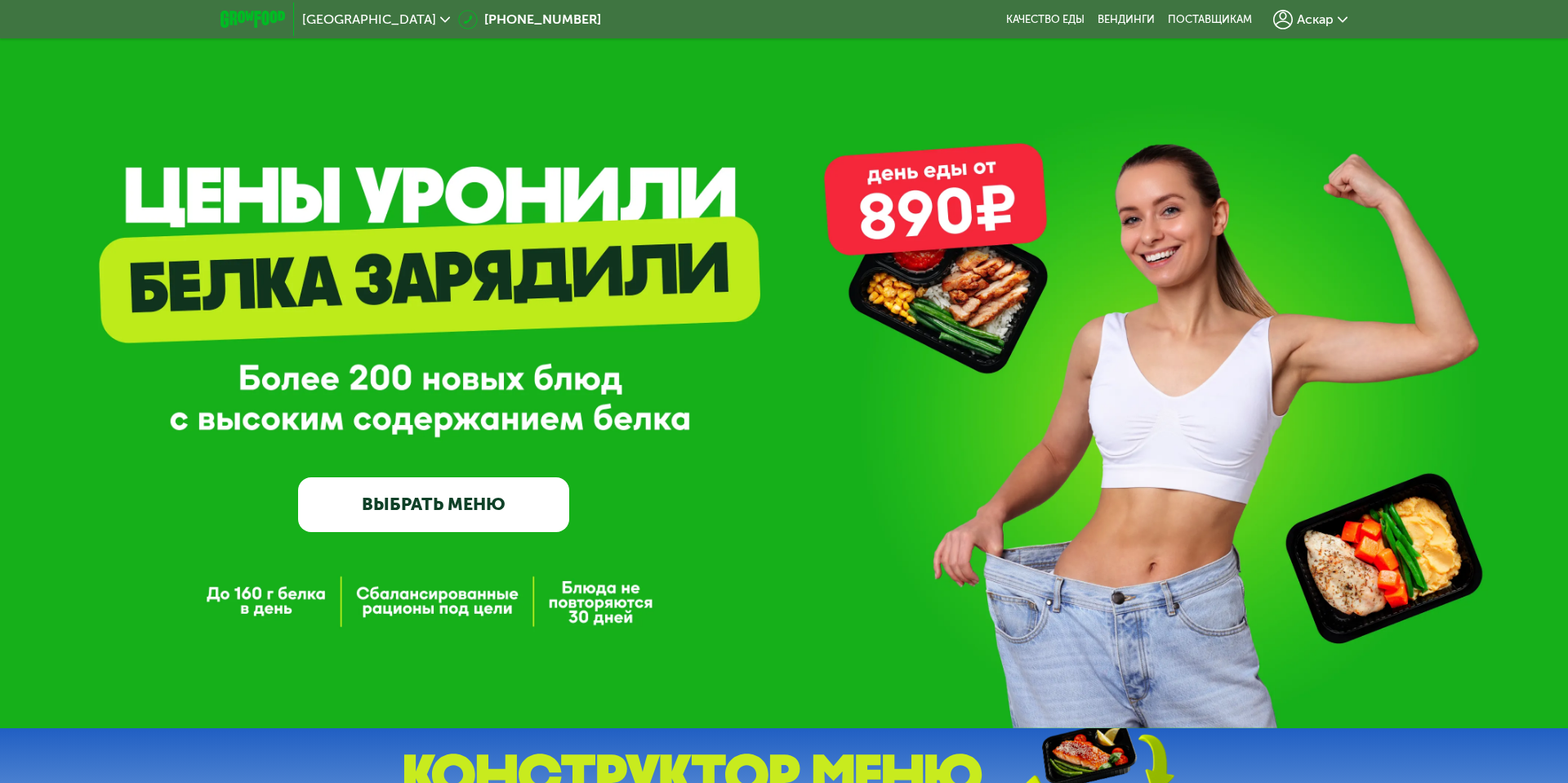
click at [405, 500] on link "ВЫБРАТЬ МЕНЮ" at bounding box center [434, 505] width 271 height 55
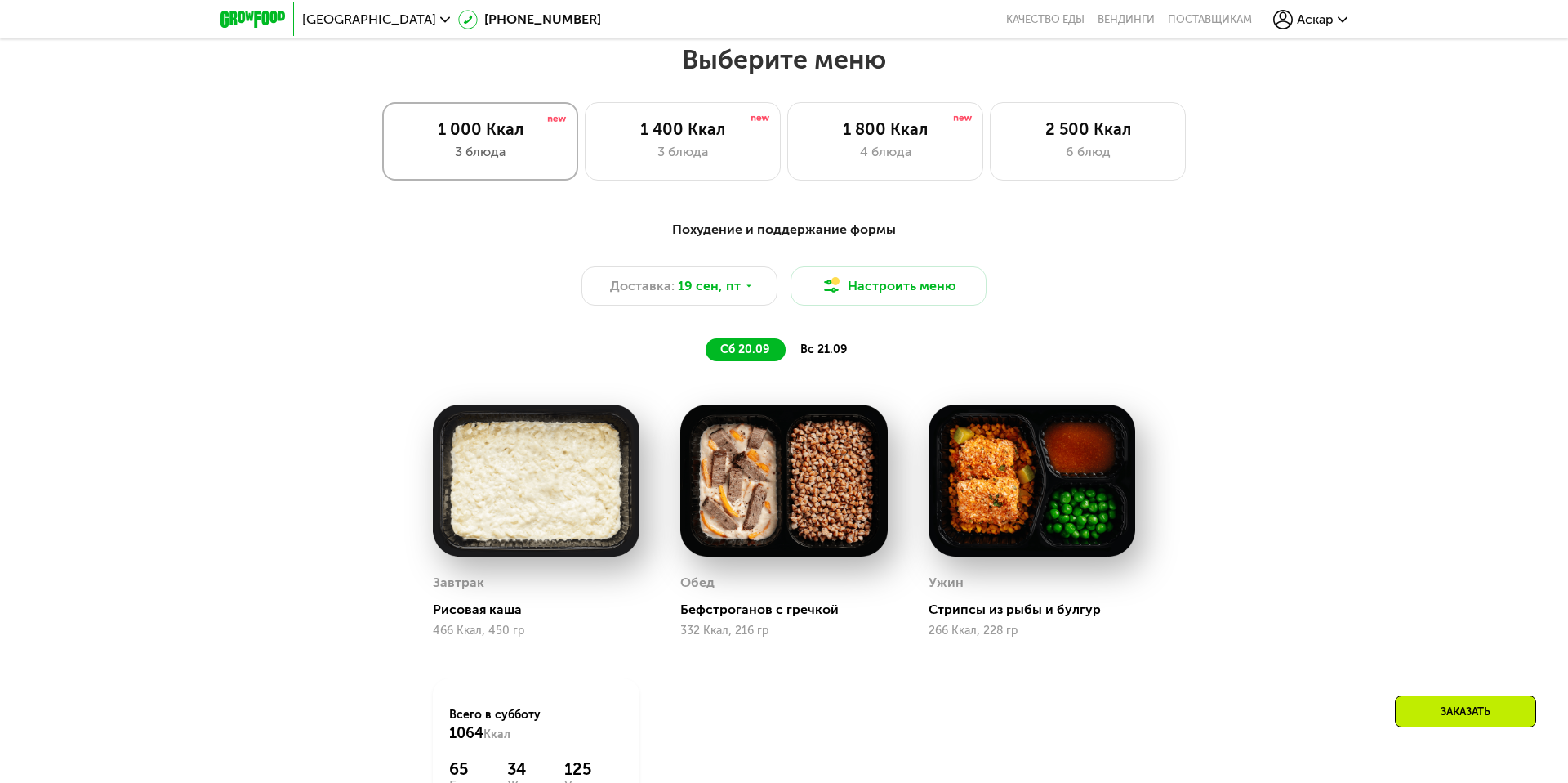
scroll to position [881, 0]
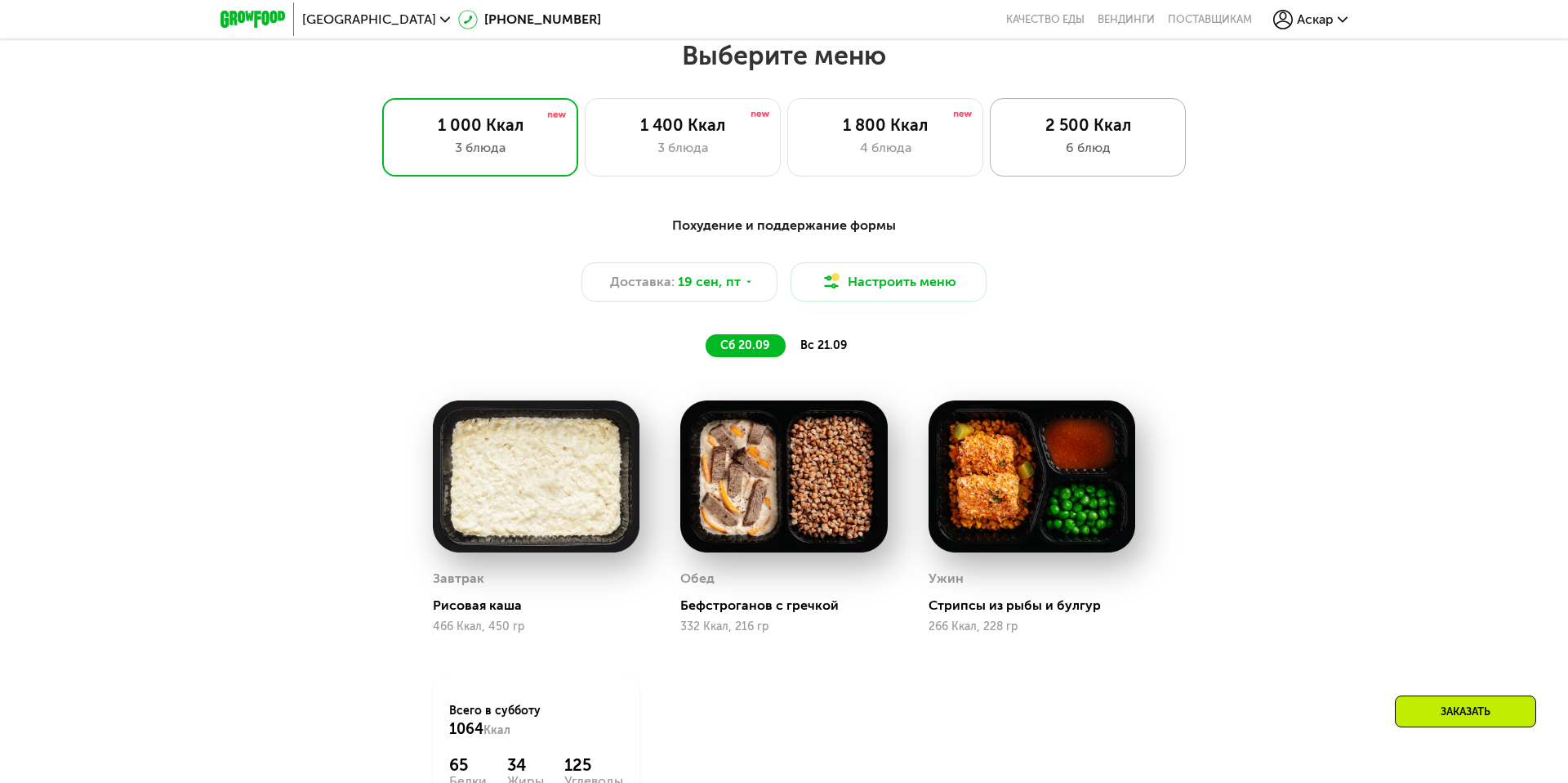
click at [1078, 130] on div "2 500 Ккал" at bounding box center [1087, 125] width 161 height 20
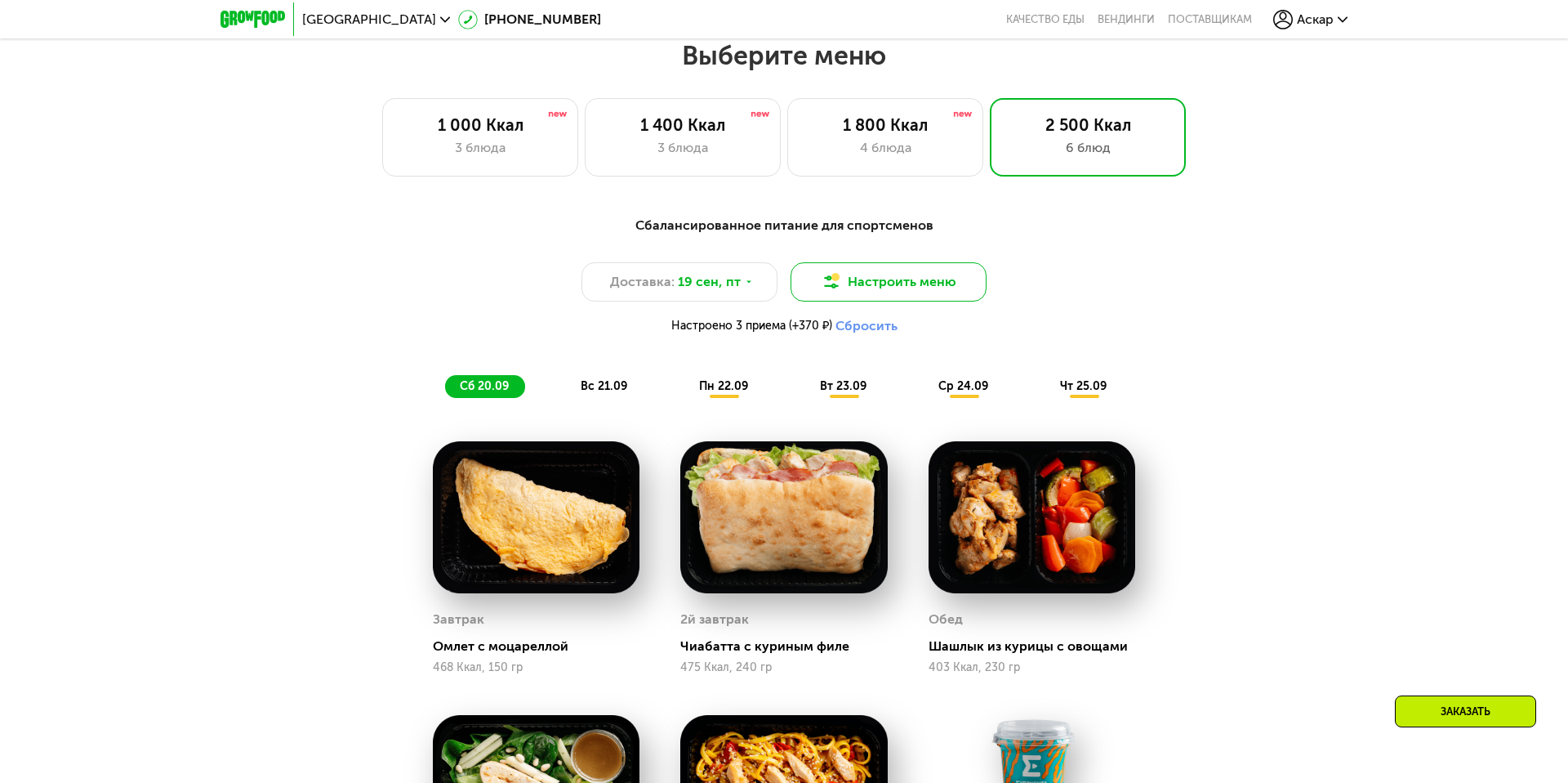
click at [827, 273] on img at bounding box center [832, 282] width 20 height 20
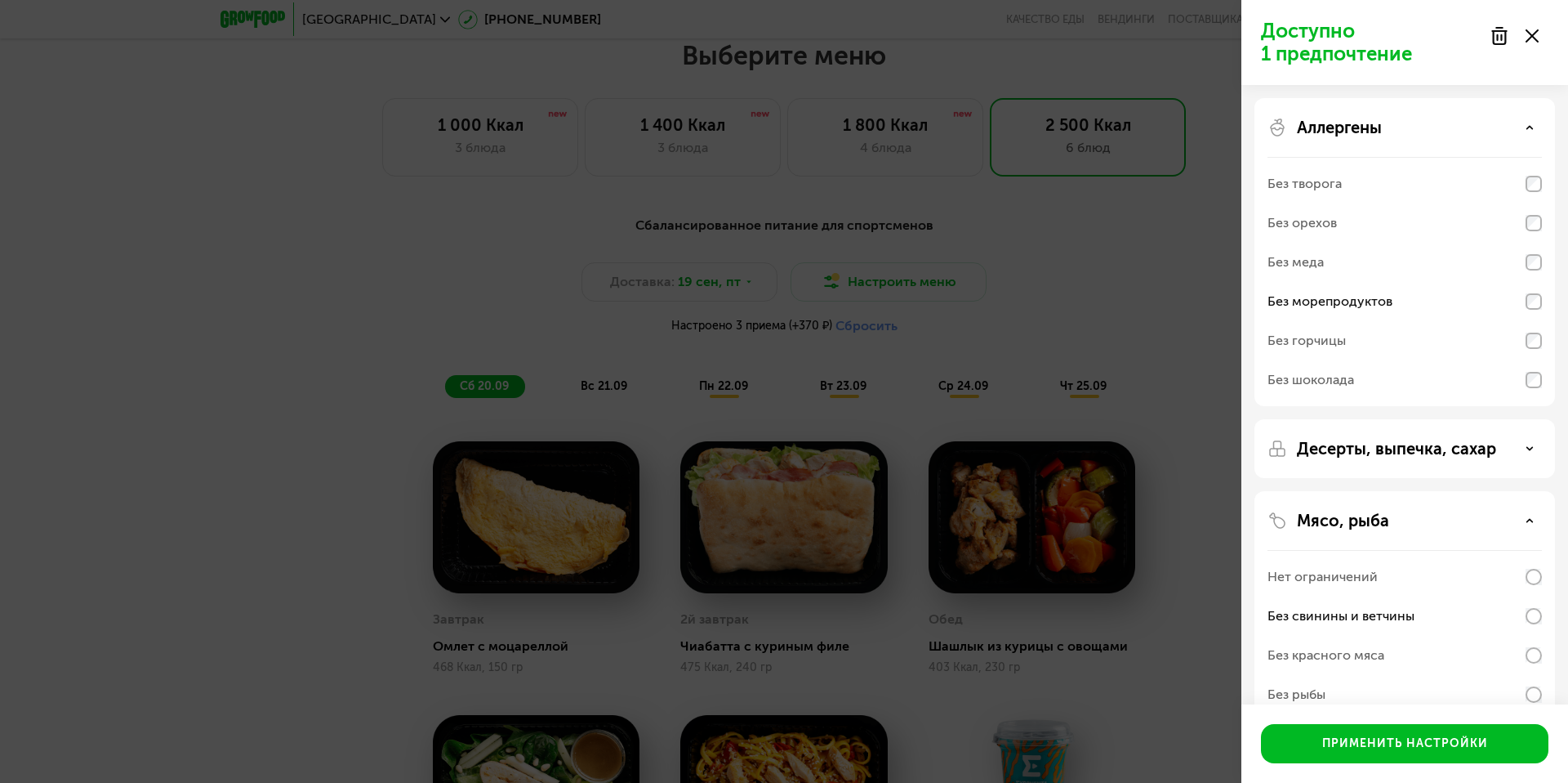
click at [827, 272] on div "Доступно 1 предпочтение Аллергены Без творога Без орехов Без меда Без морепроду…" at bounding box center [784, 392] width 1568 height 783
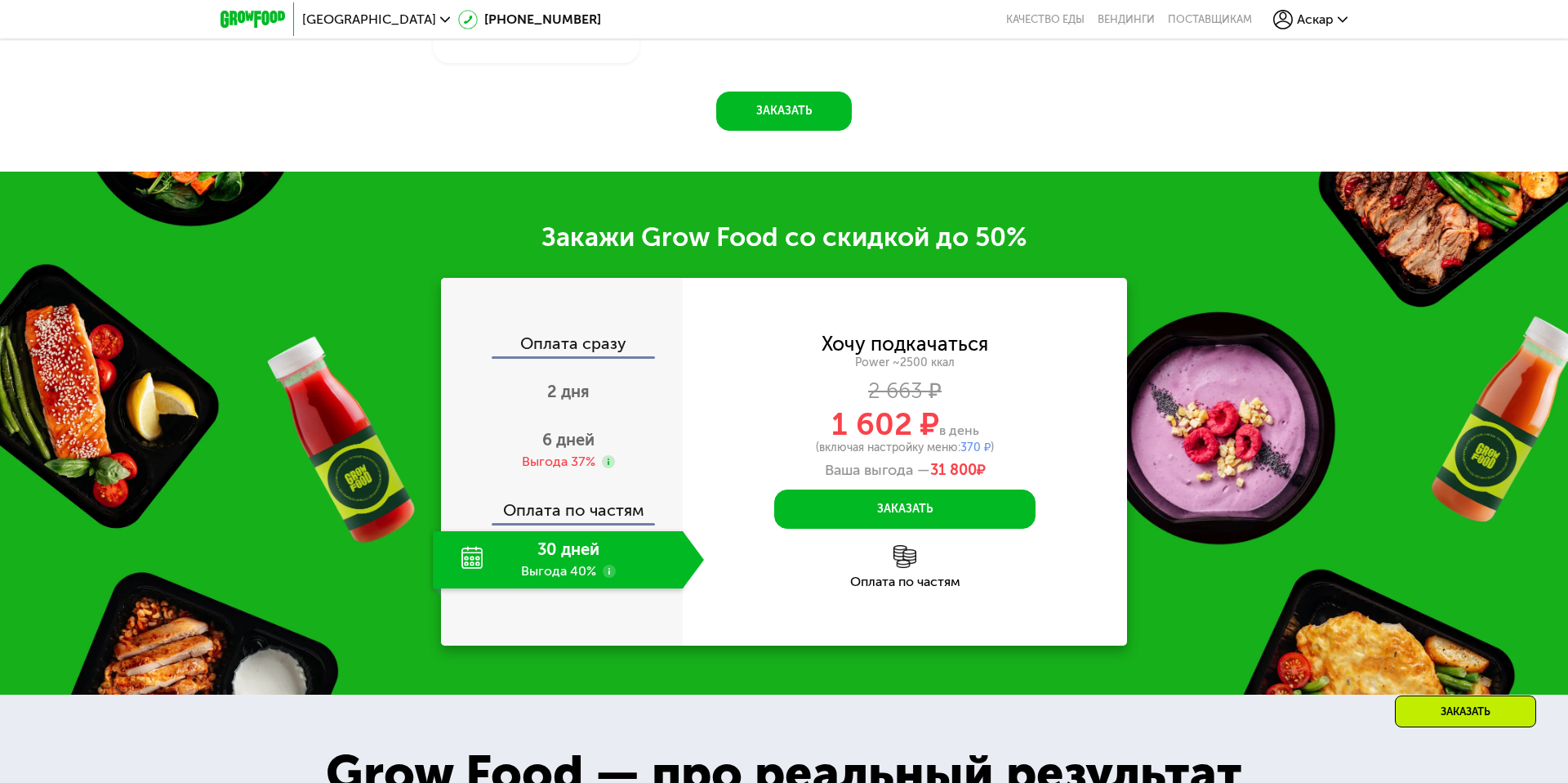
scroll to position [2092, 0]
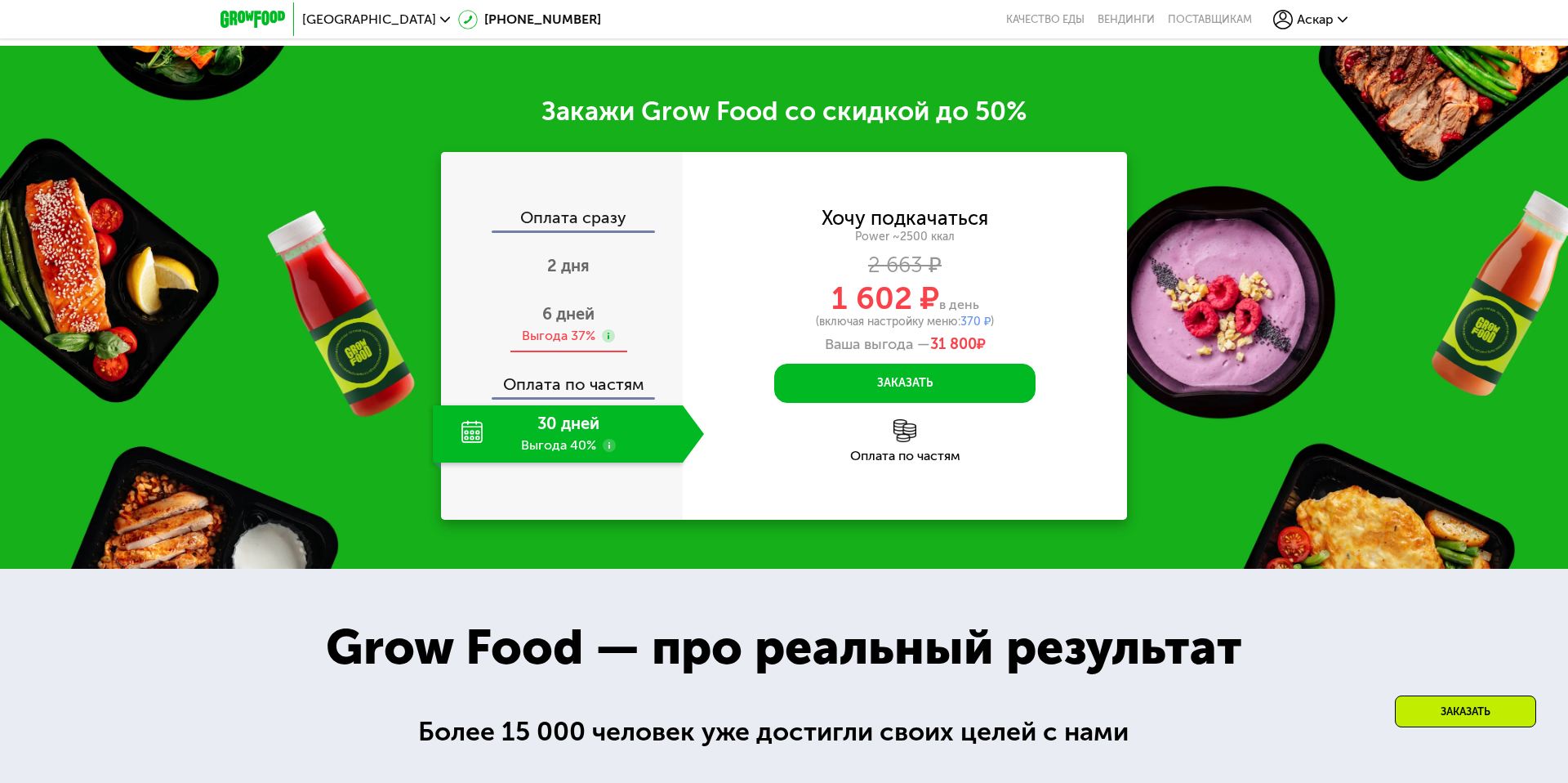
click at [530, 321] on div "6 дней Выгода 37%" at bounding box center [568, 324] width 271 height 57
